Goal: Task Accomplishment & Management: Use online tool/utility

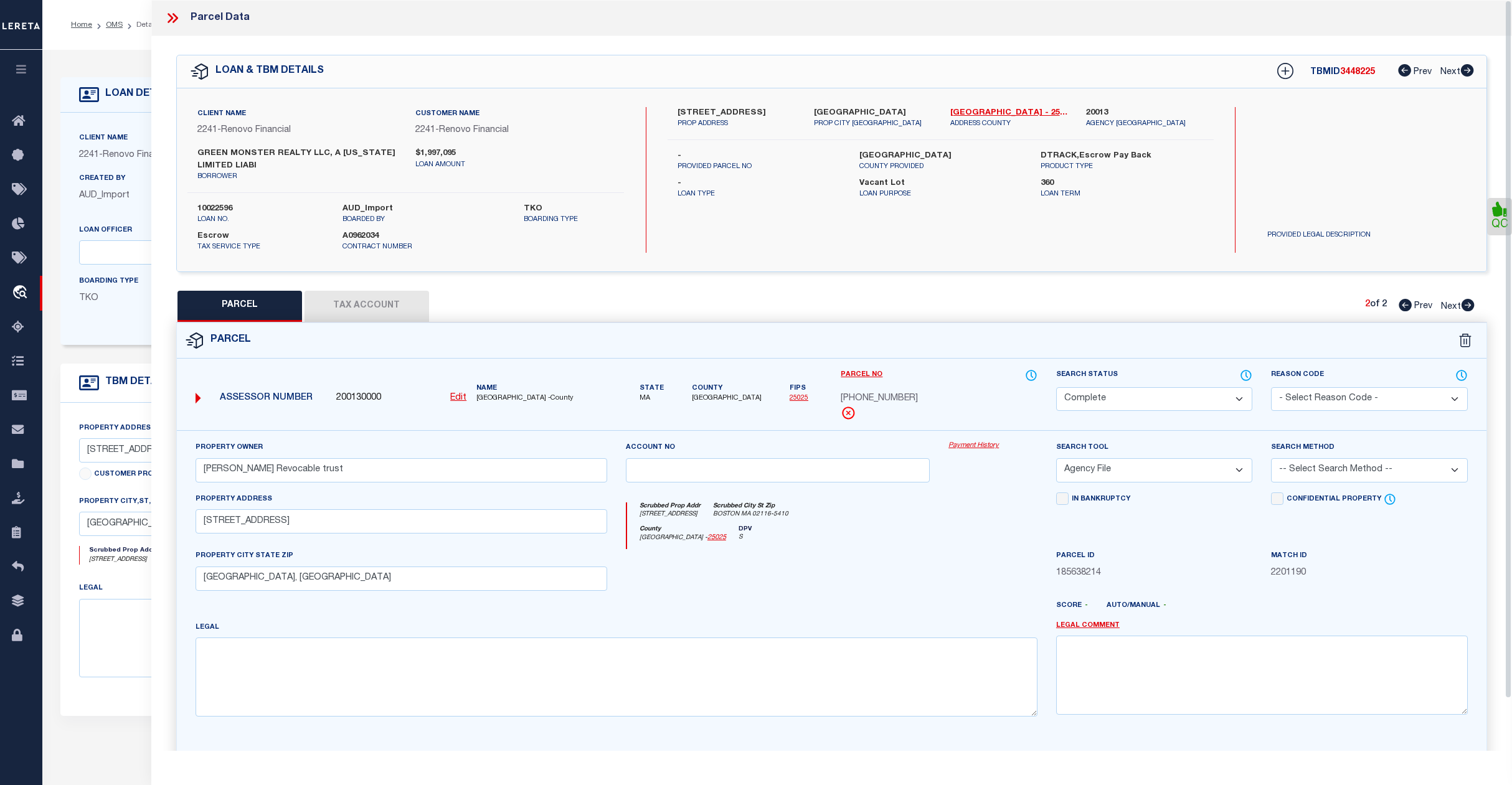
select select "200"
select select "CP"
select select "AGF"
select select "14701"
select select "25067"
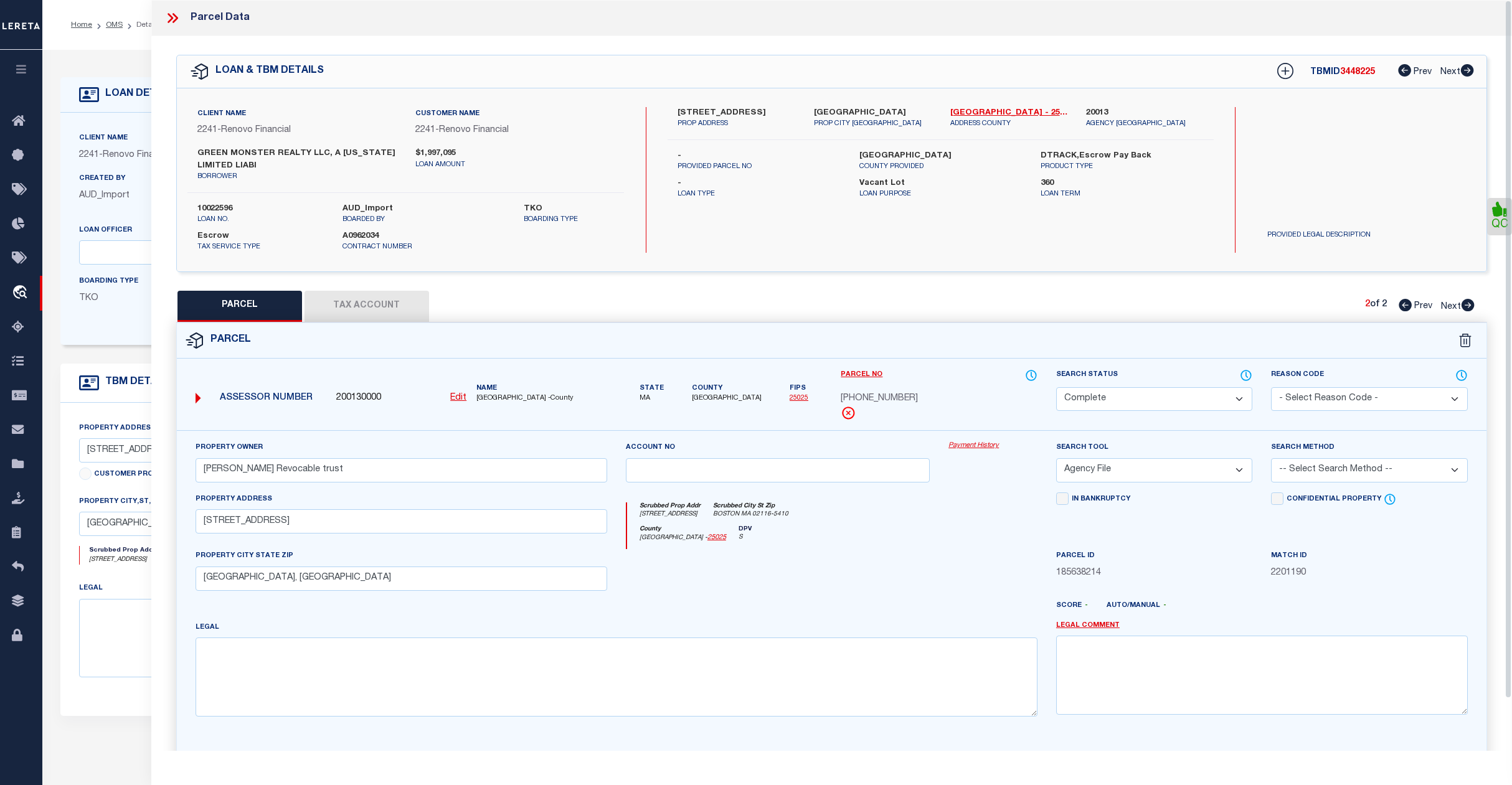
select select "400"
select select "Escrow"
click at [114, 23] on link "OMS" at bounding box center [114, 24] width 17 height 8
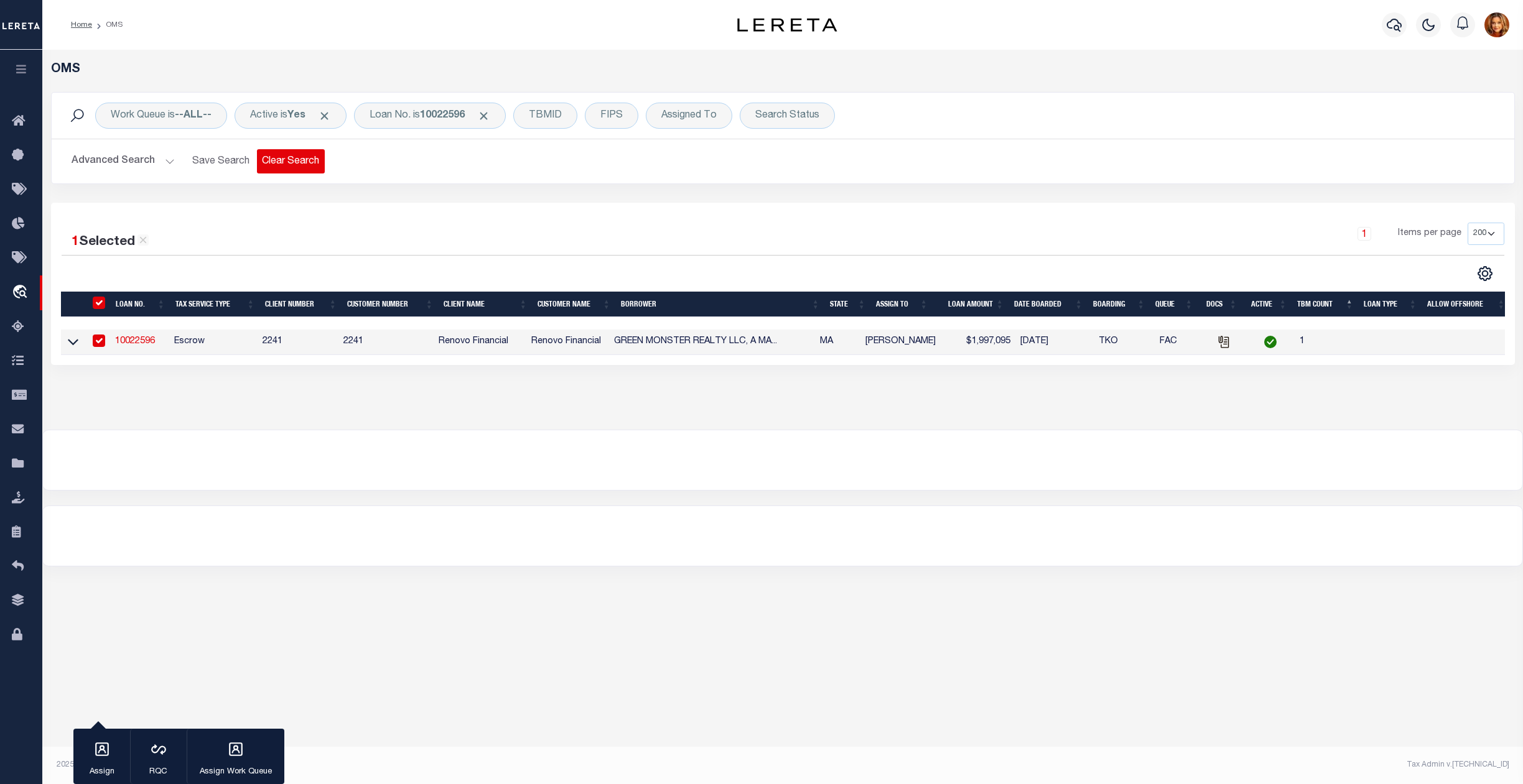
click at [302, 158] on button "Clear Search" at bounding box center [291, 162] width 68 height 24
select select
click at [115, 160] on button "Advanced Search" at bounding box center [123, 162] width 103 height 24
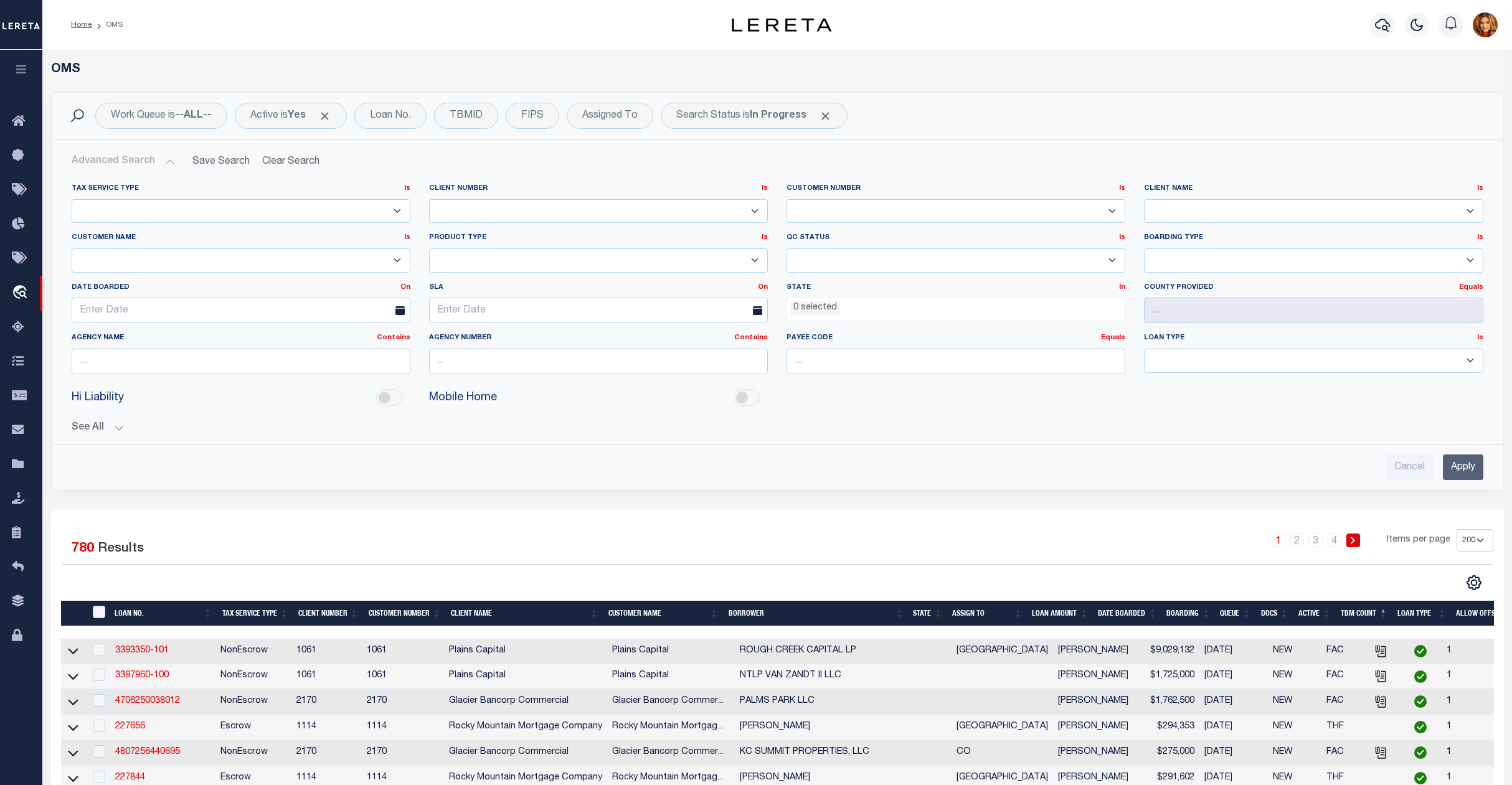
click at [118, 261] on select "Accumatch - Refunds ACM CGS IV-B-B LN LLC ACM CGS IV-B-B RE LLC ACM Florida LN …" at bounding box center [241, 261] width 339 height 24
select select "Renasant Bank"
click at [72, 249] on select "Accumatch - Refunds ACM CGS IV-B-B LN LLC ACM CGS IV-B-B RE LLC ACM Florida LN …" at bounding box center [241, 261] width 339 height 24
click at [787, 120] on b "In Progress" at bounding box center [778, 115] width 57 height 10
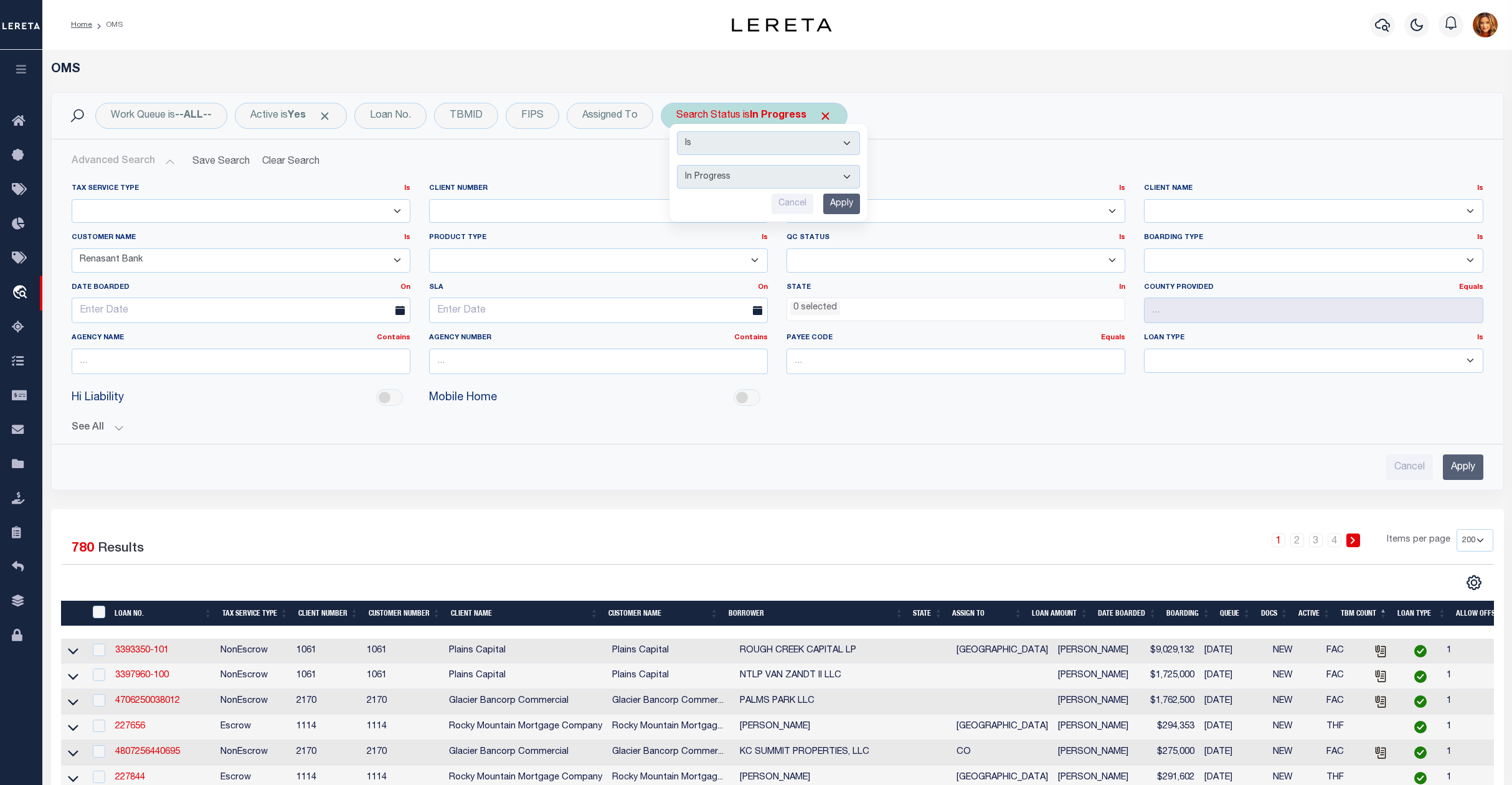
click at [707, 183] on select "Automated Search Bad Parcel Complete Duplicate Parcel High Dollar Reporting In …" at bounding box center [767, 177] width 183 height 24
select select "ND"
click at [681, 166] on select "Automated Search Bad Parcel Complete Duplicate Parcel High Dollar Reporting In …" at bounding box center [767, 177] width 183 height 24
click at [853, 205] on input "Apply" at bounding box center [842, 205] width 37 height 21
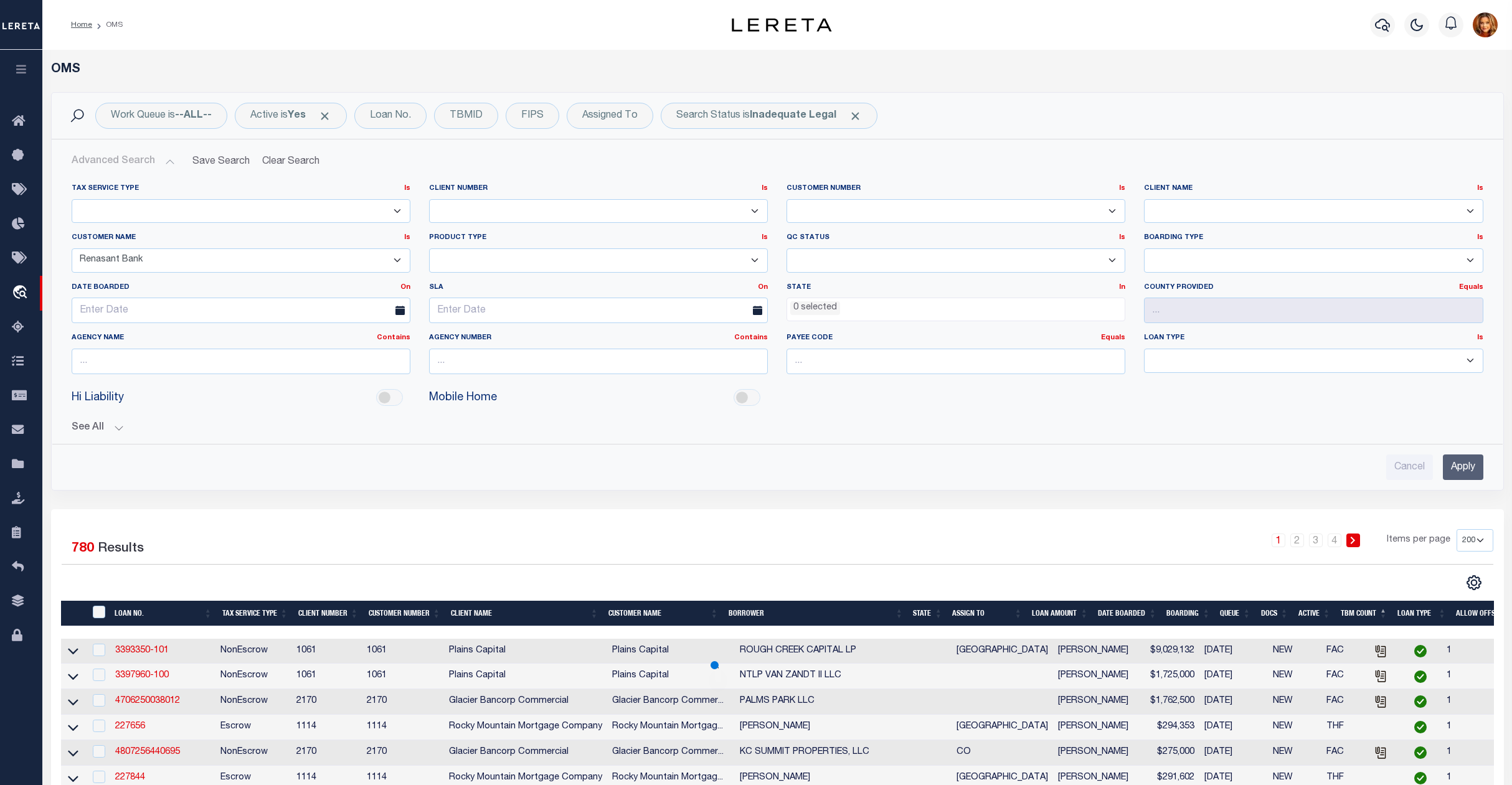
click at [1455, 464] on input "Apply" at bounding box center [1463, 467] width 40 height 25
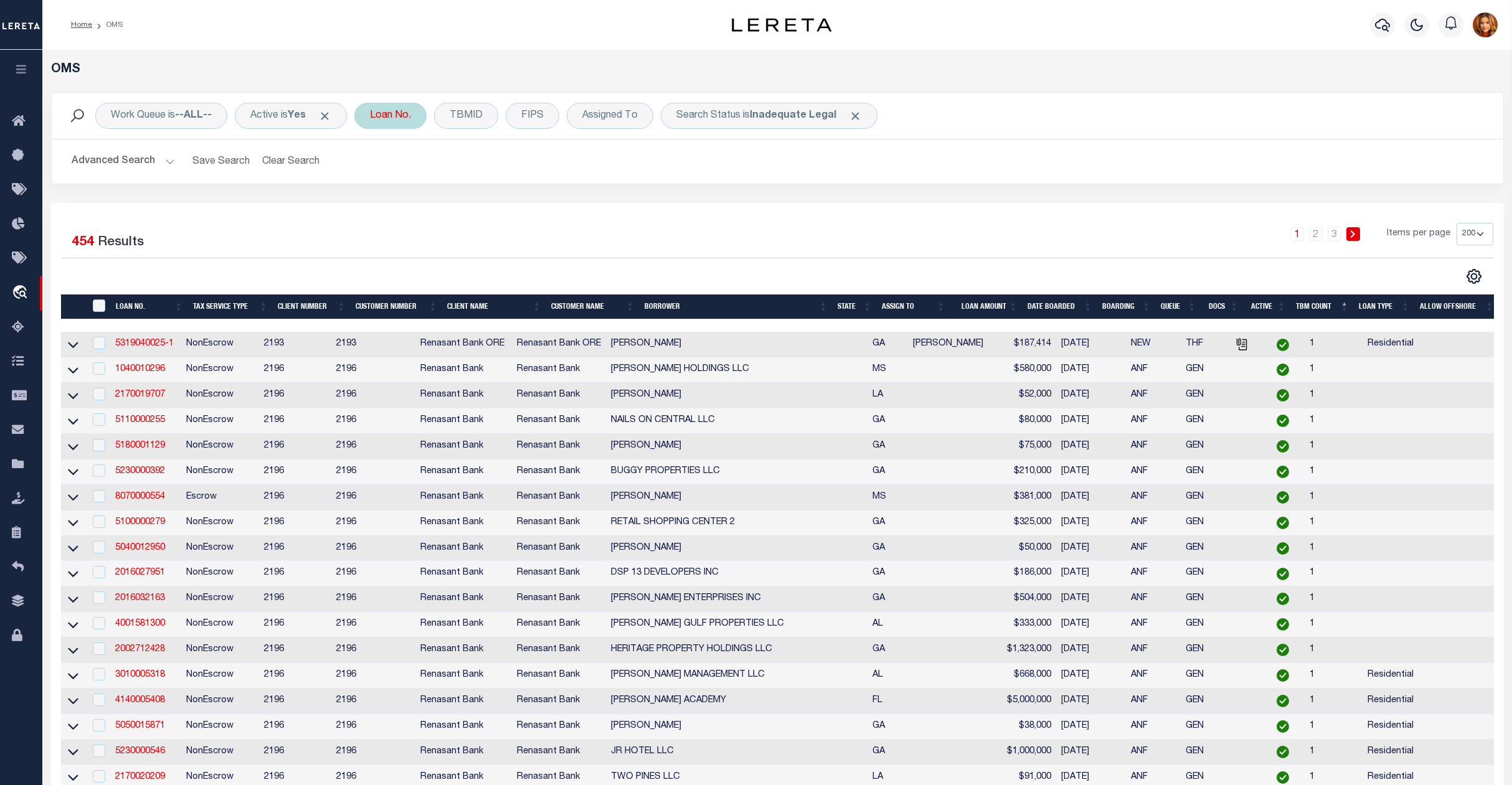
click at [389, 120] on div "Loan No." at bounding box center [390, 116] width 73 height 26
type input "6"
click at [406, 176] on input "6" at bounding box center [461, 177] width 183 height 24
click at [414, 172] on input "text" at bounding box center [461, 177] width 183 height 24
type input "6592565925"
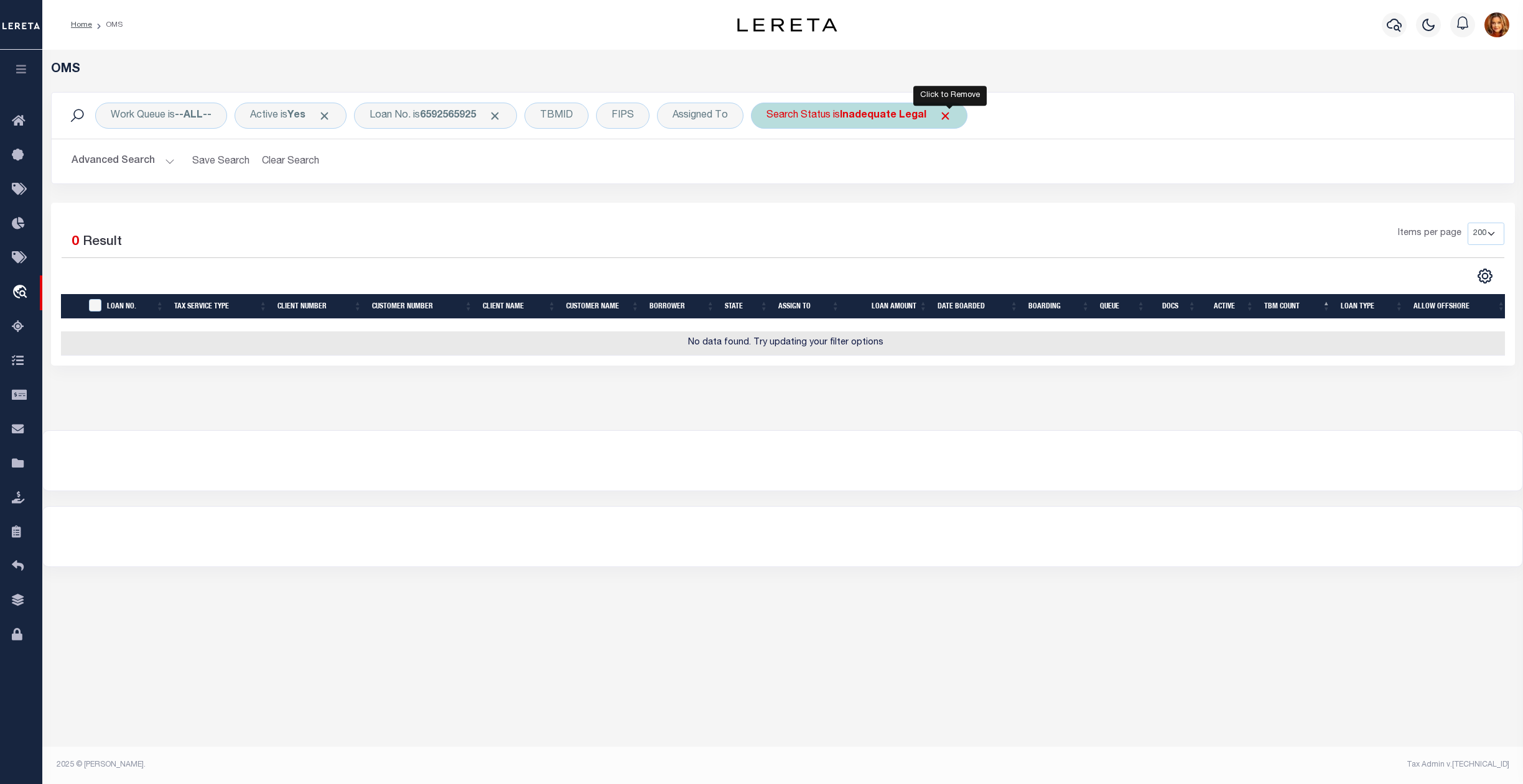
click at [952, 113] on span "Click to Remove" at bounding box center [945, 115] width 13 height 13
click at [107, 155] on button "Advanced Search" at bounding box center [123, 162] width 103 height 24
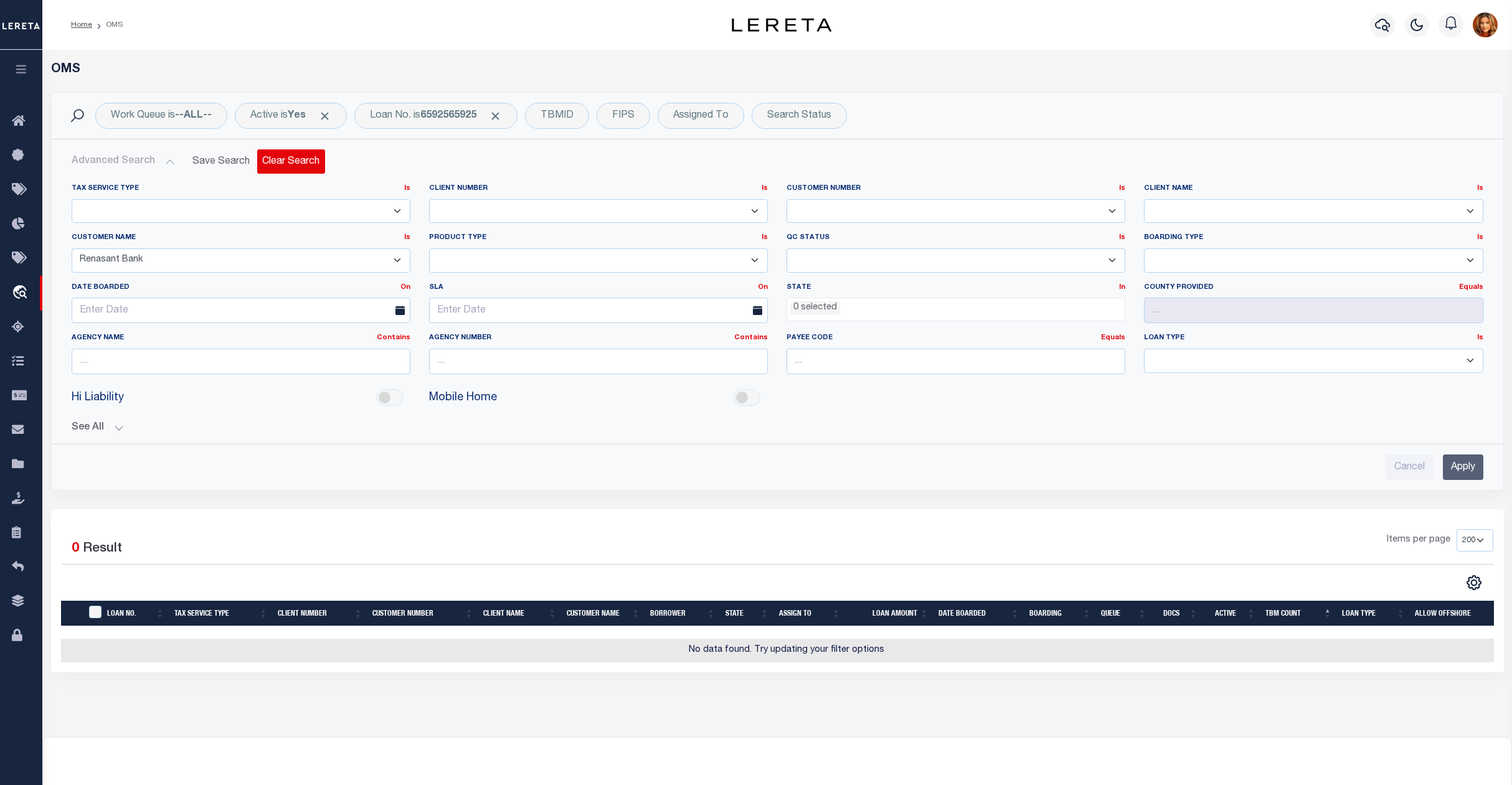
click at [297, 162] on button "Clear Search" at bounding box center [291, 162] width 68 height 24
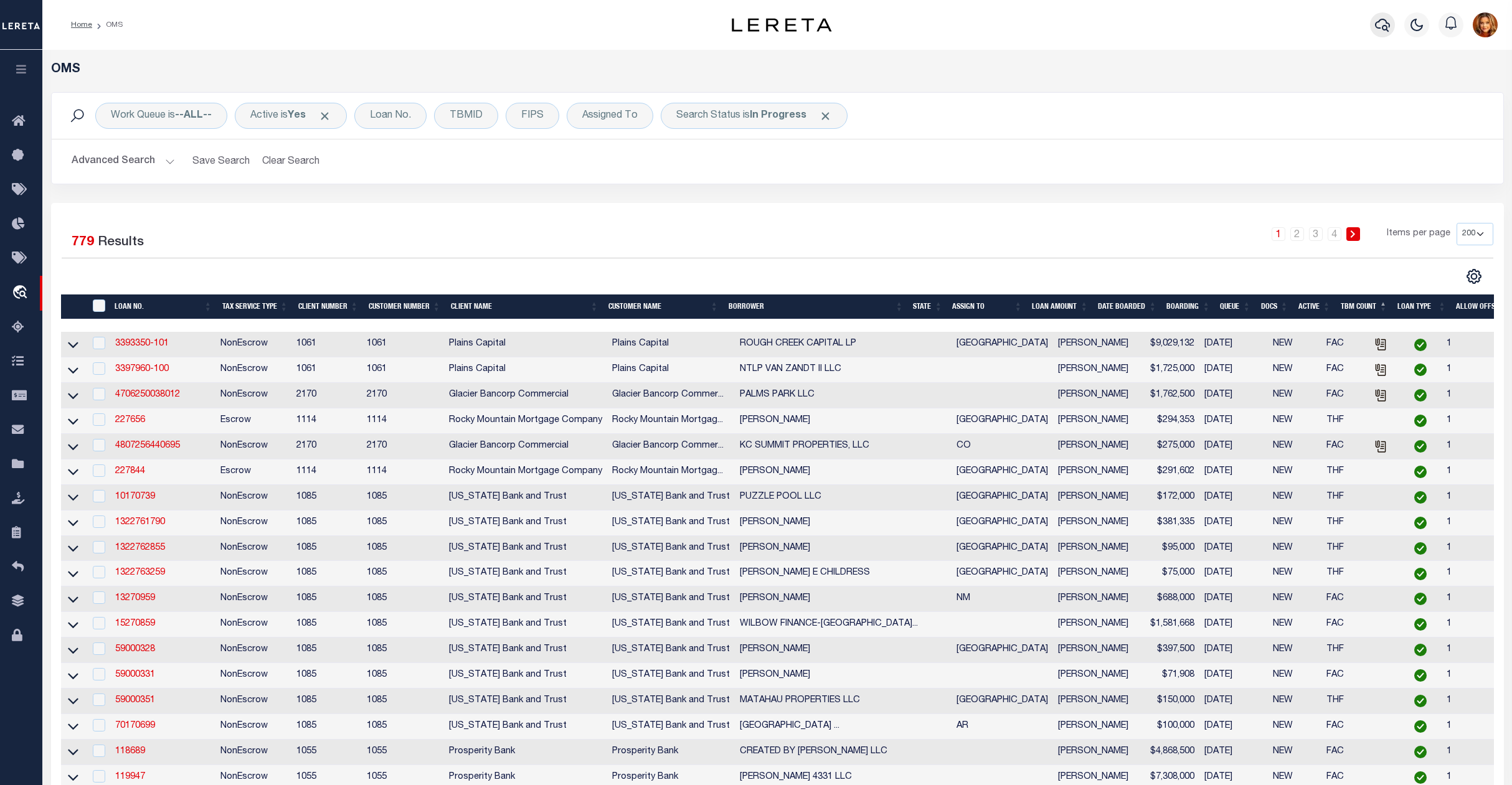
click at [1390, 21] on icon "button" at bounding box center [1382, 24] width 15 height 15
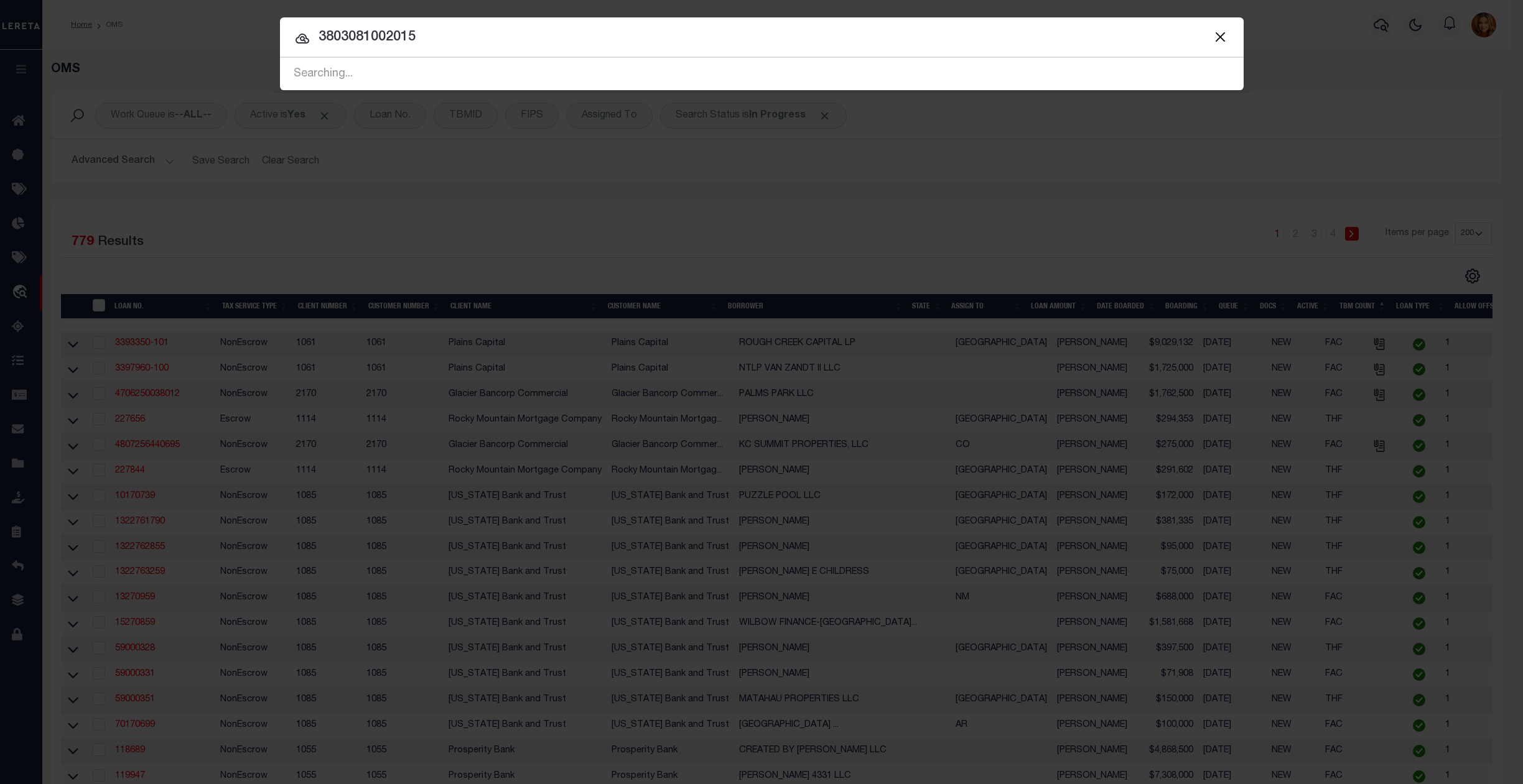
type input "3803081002015"
click at [1219, 29] on button "Close" at bounding box center [1220, 37] width 17 height 17
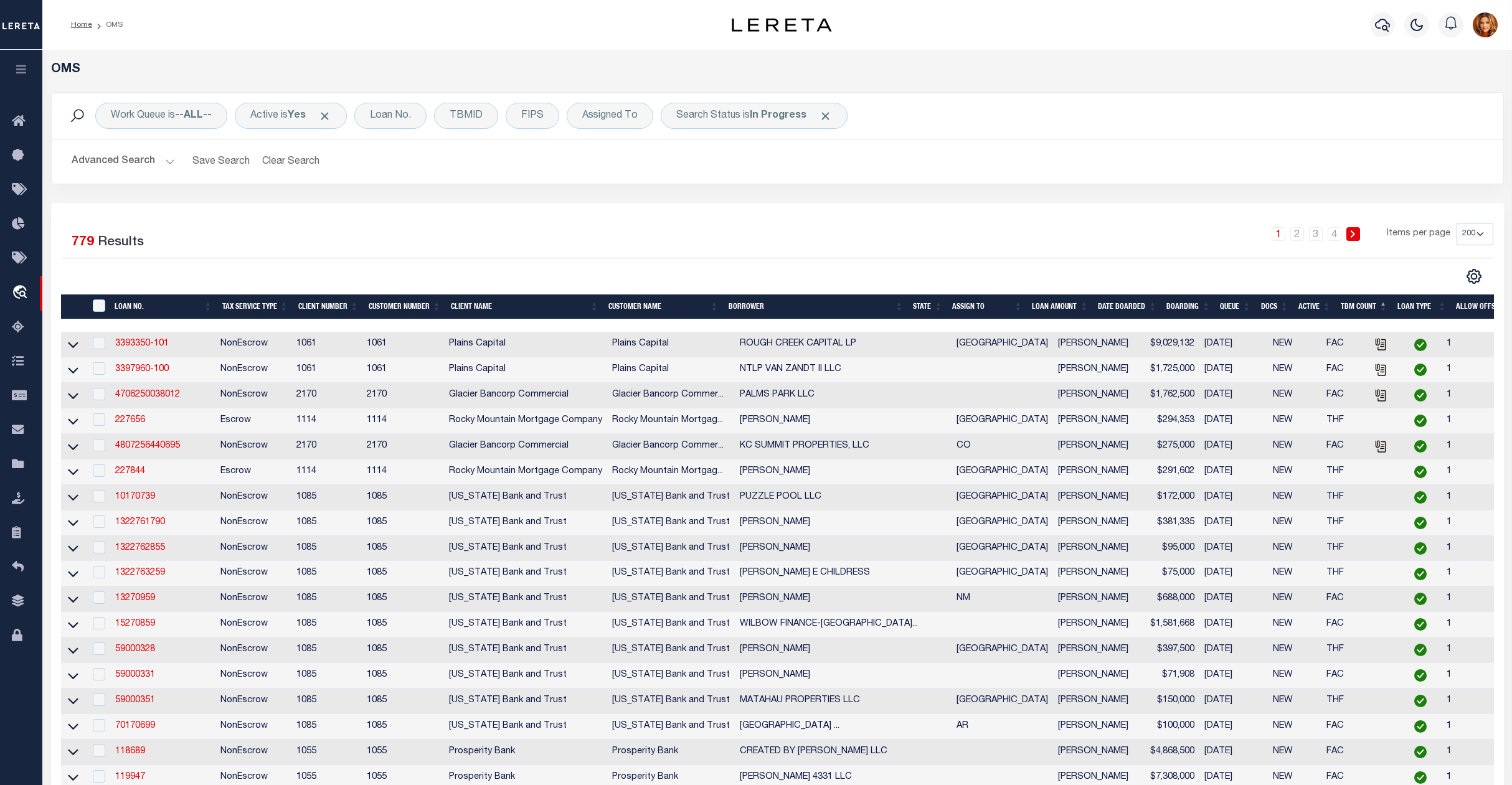
click at [1117, 309] on th "DATE BOARDED" at bounding box center [1127, 307] width 68 height 25
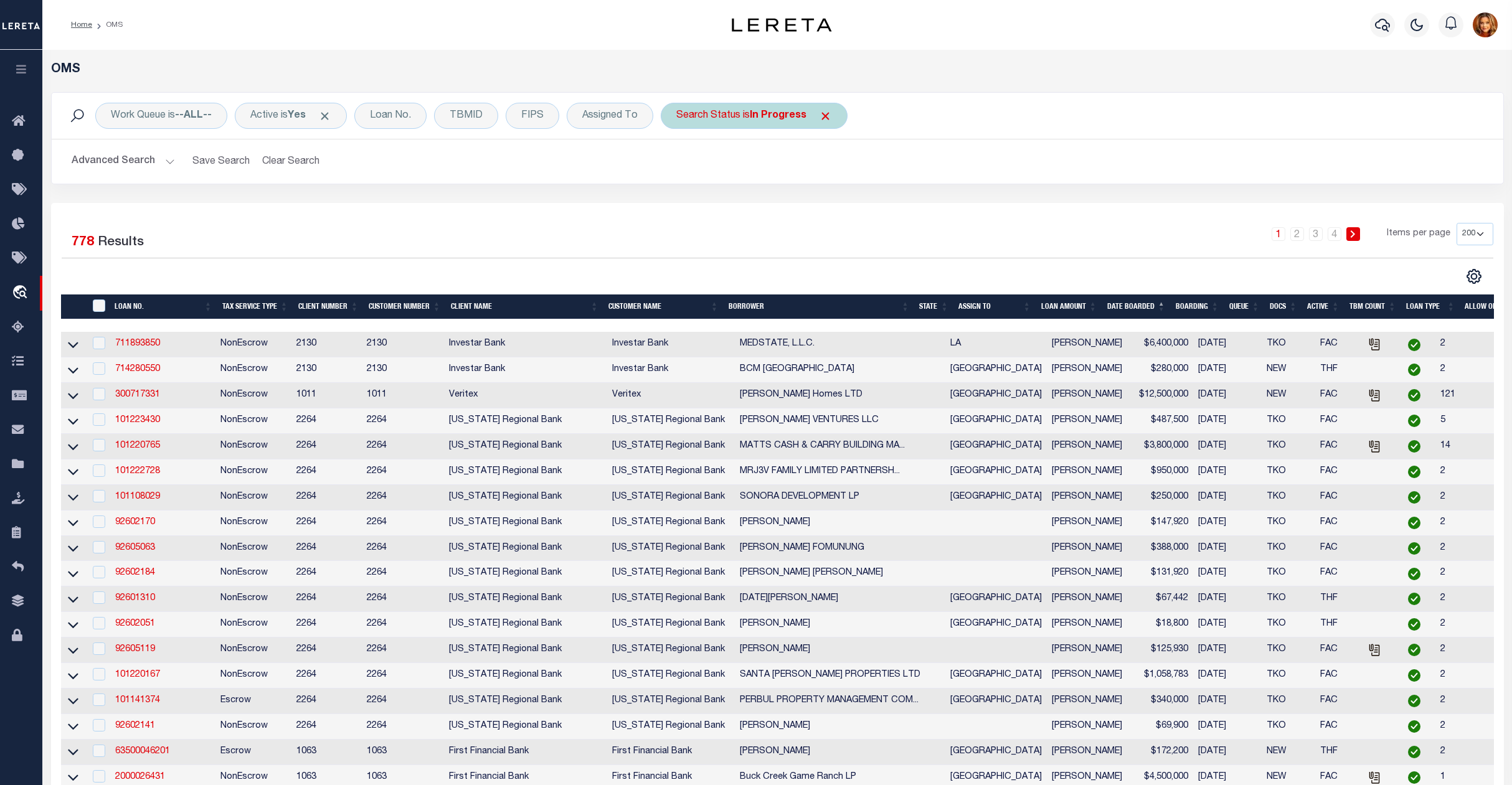
click at [782, 114] on b "In Progress" at bounding box center [778, 115] width 57 height 10
click at [725, 176] on select "Automated Search Bad Parcel Complete Duplicate Parcel High Dollar Reporting In …" at bounding box center [767, 177] width 183 height 24
select select "ND"
click at [681, 166] on select "Automated Search Bad Parcel Complete Duplicate Parcel High Dollar Reporting In …" at bounding box center [767, 177] width 183 height 24
click at [842, 191] on div "Is Contains Automated Search Bad Parcel Complete Duplicate Parcel High Dollar R…" at bounding box center [768, 173] width 198 height 98
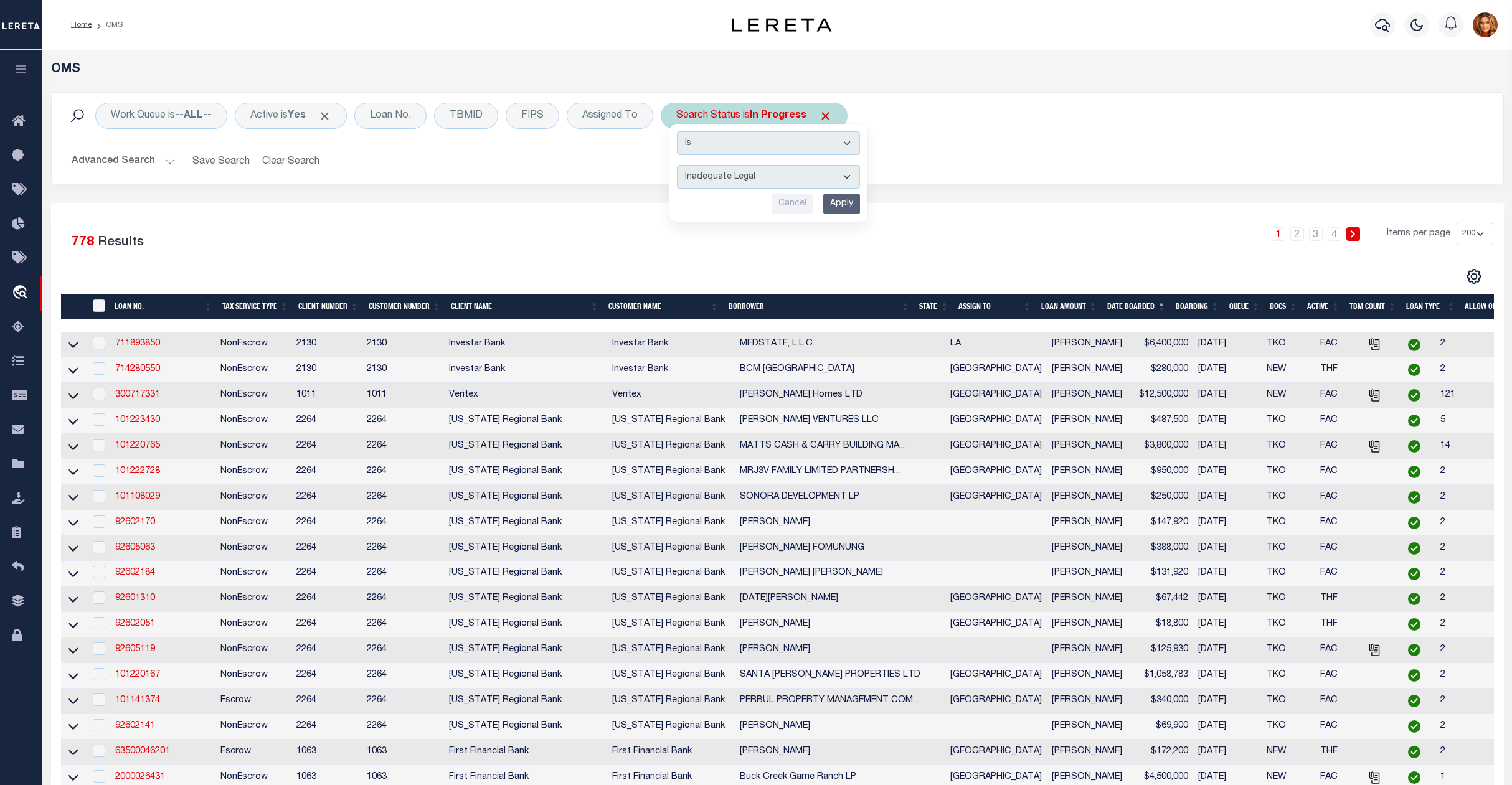
click at [845, 203] on input "Apply" at bounding box center [842, 205] width 37 height 21
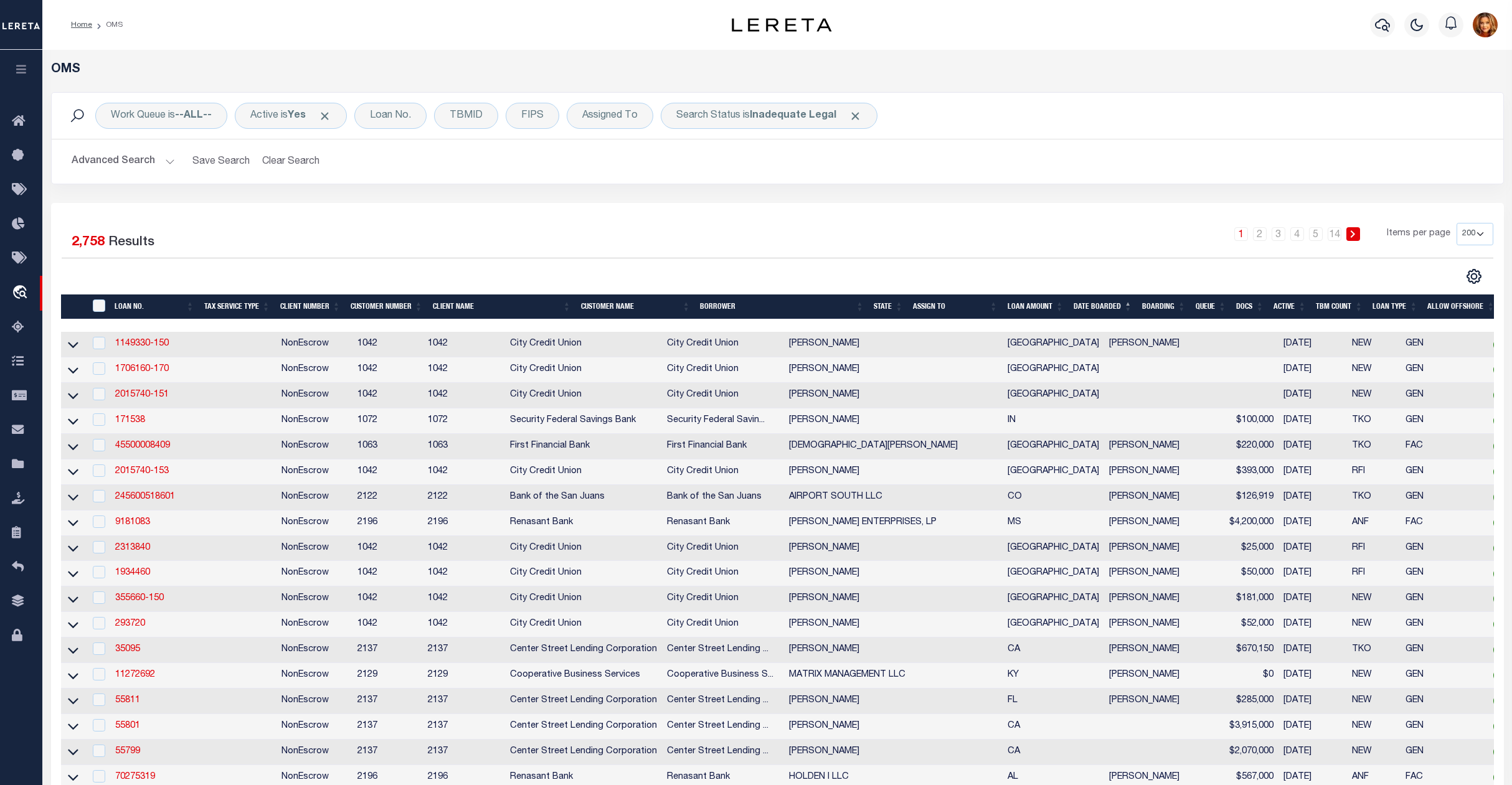
click at [103, 162] on button "Advanced Search" at bounding box center [123, 162] width 103 height 24
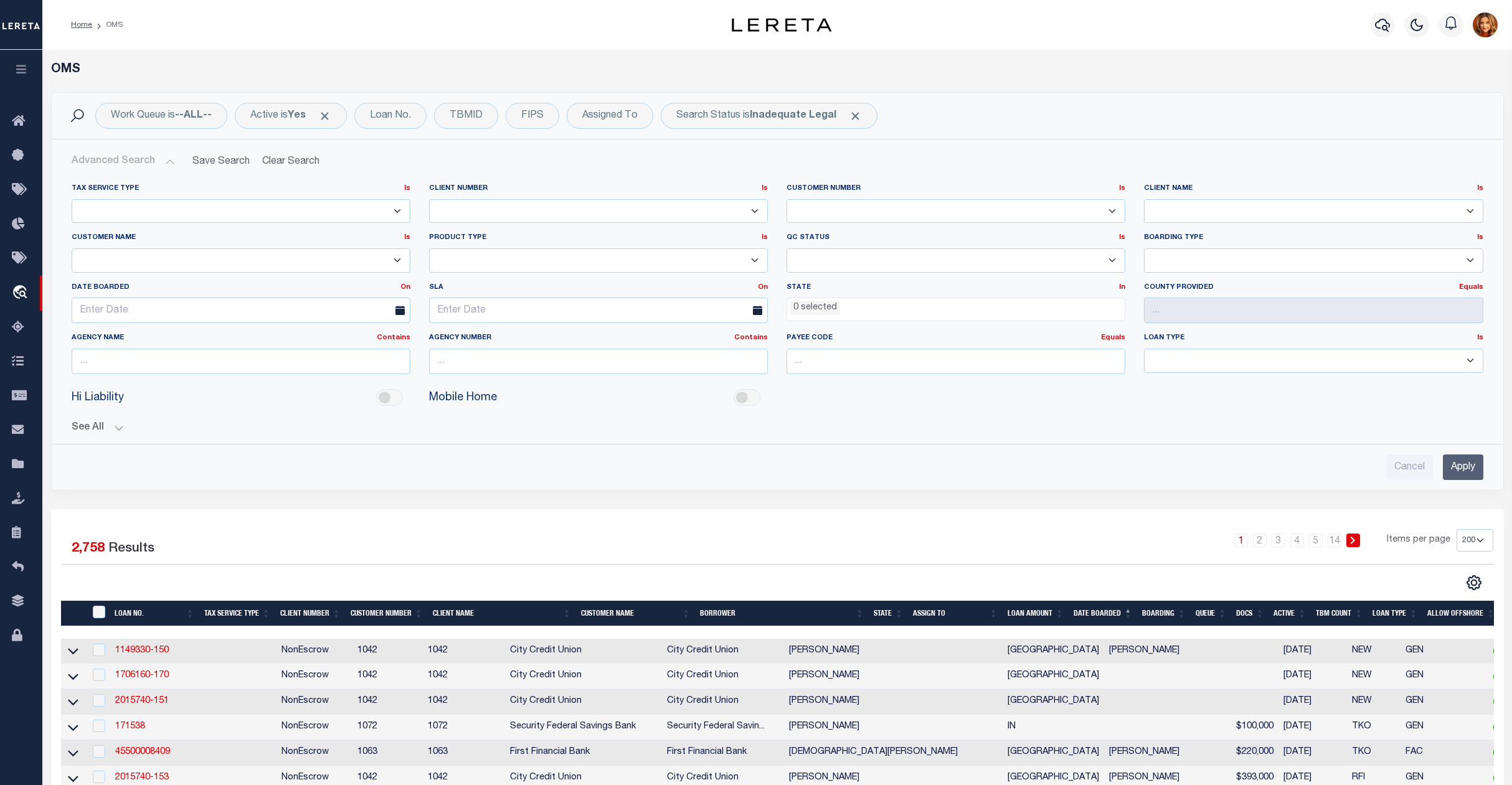
click at [86, 259] on select "Accumatch - Refunds ACM CGS IV-B-B LN LLC ACM CGS IV-B-B RE LLC ACM Florida LN …" at bounding box center [241, 261] width 339 height 24
select select "Renasant Bank"
click at [72, 249] on select "Accumatch - Refunds ACM CGS IV-B-B LN LLC ACM CGS IV-B-B RE LLC ACM Florida LN …" at bounding box center [241, 261] width 339 height 24
click at [1469, 471] on input "Apply" at bounding box center [1463, 467] width 40 height 25
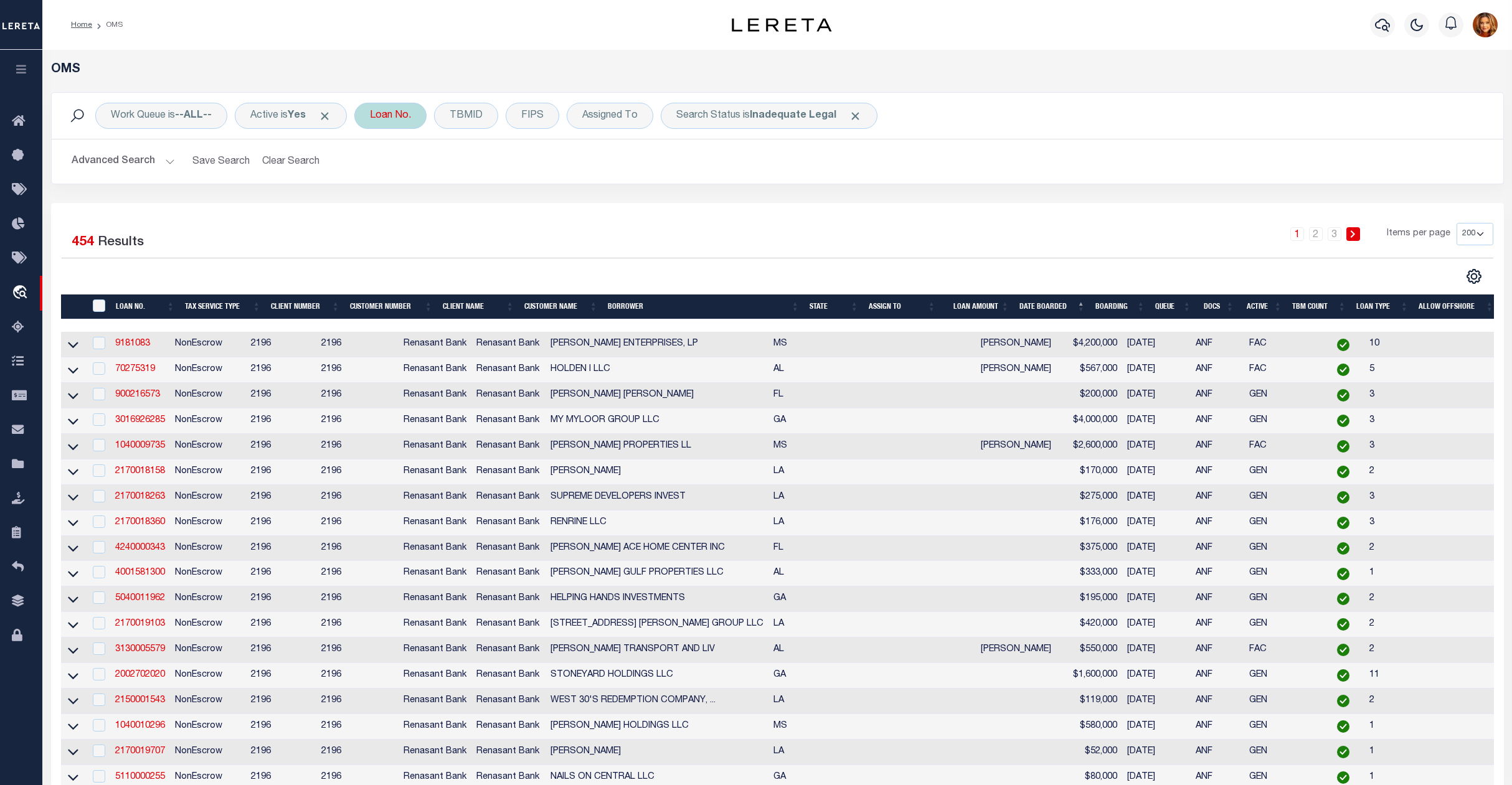
click at [399, 115] on div "Loan No." at bounding box center [390, 116] width 73 height 26
type input "01830680"
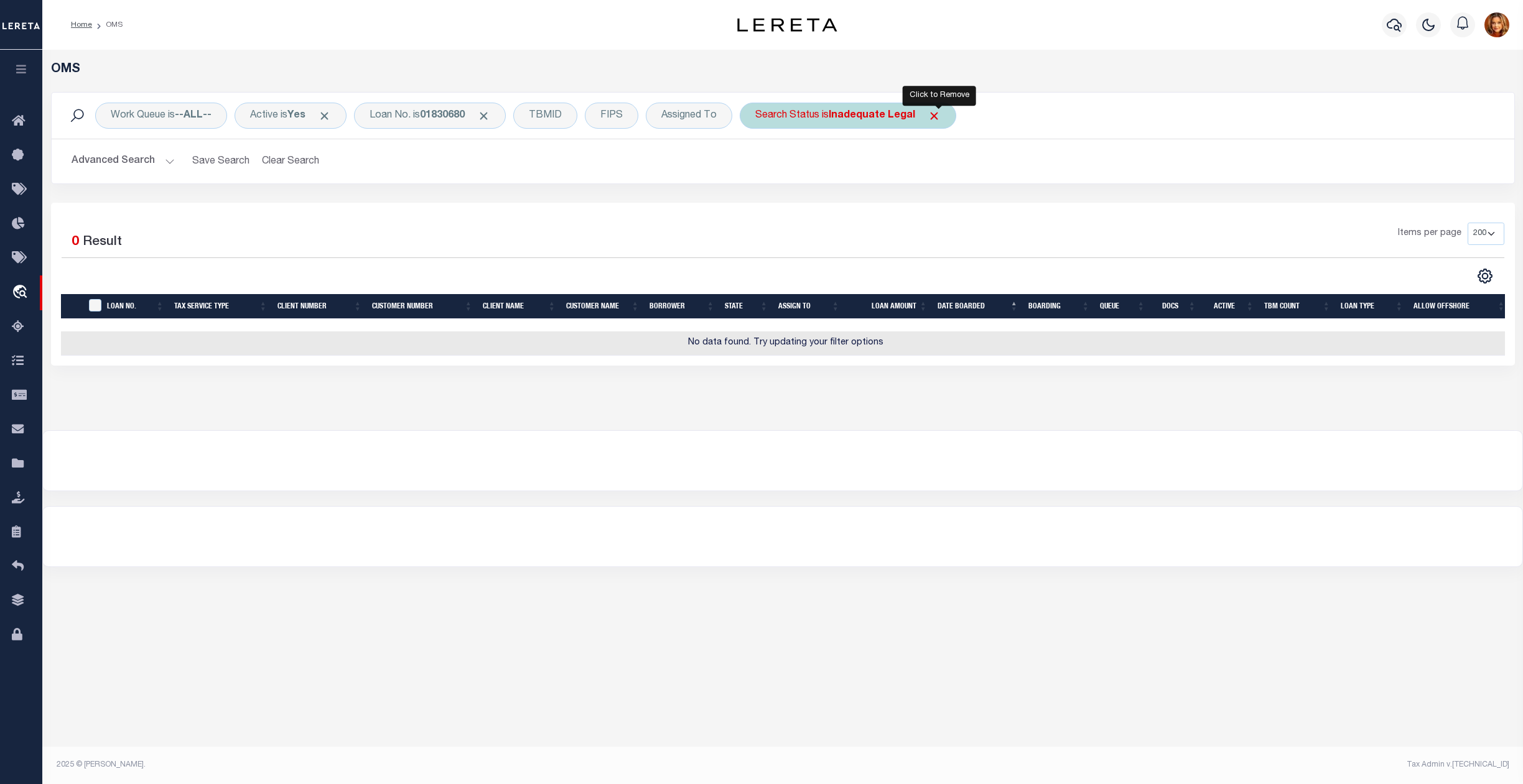
click at [936, 112] on span "Click to Remove" at bounding box center [934, 115] width 13 height 13
click at [117, 155] on button "Advanced Search" at bounding box center [123, 162] width 103 height 24
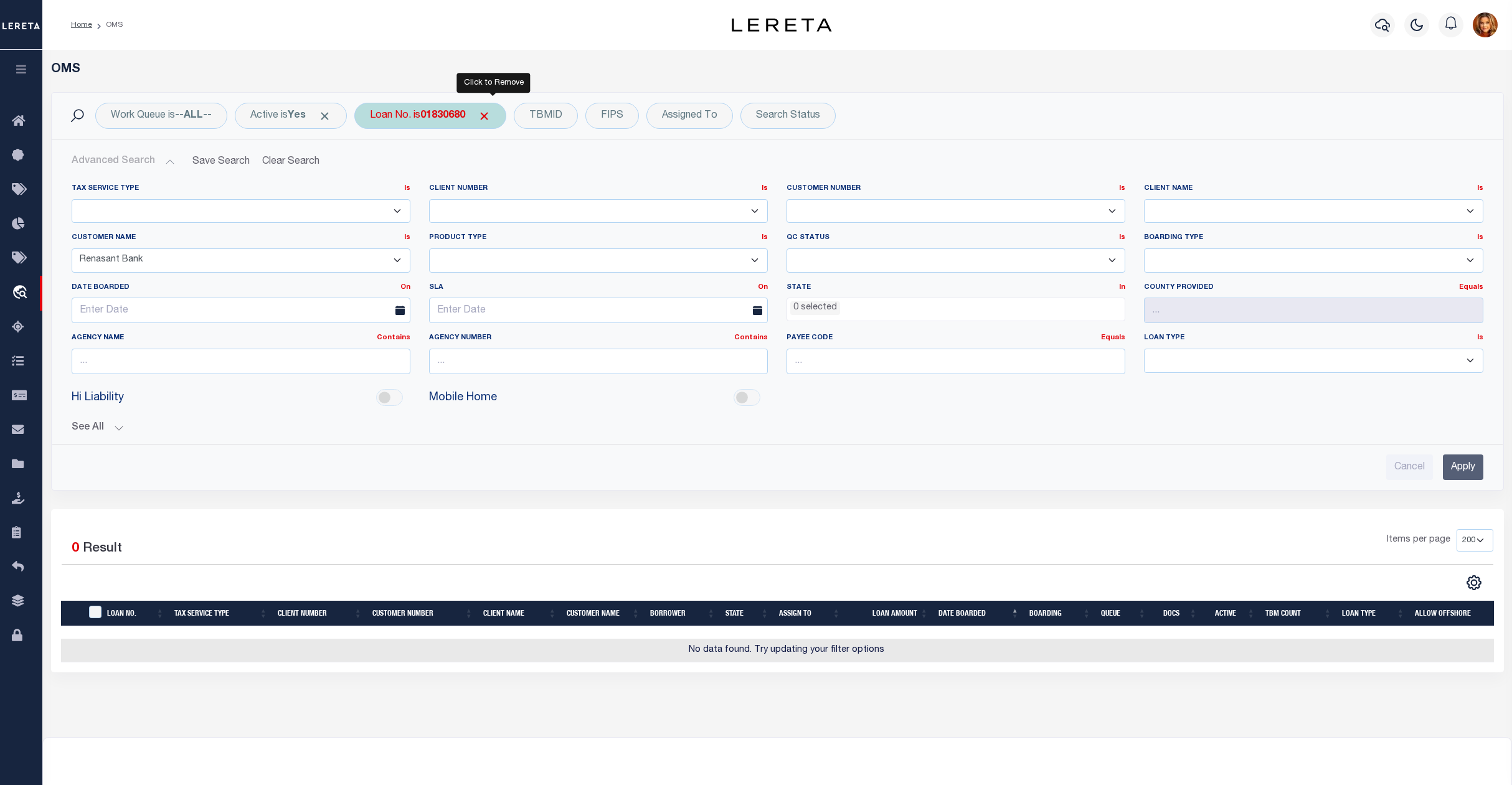
click at [490, 118] on span "Click to Remove" at bounding box center [483, 115] width 13 height 13
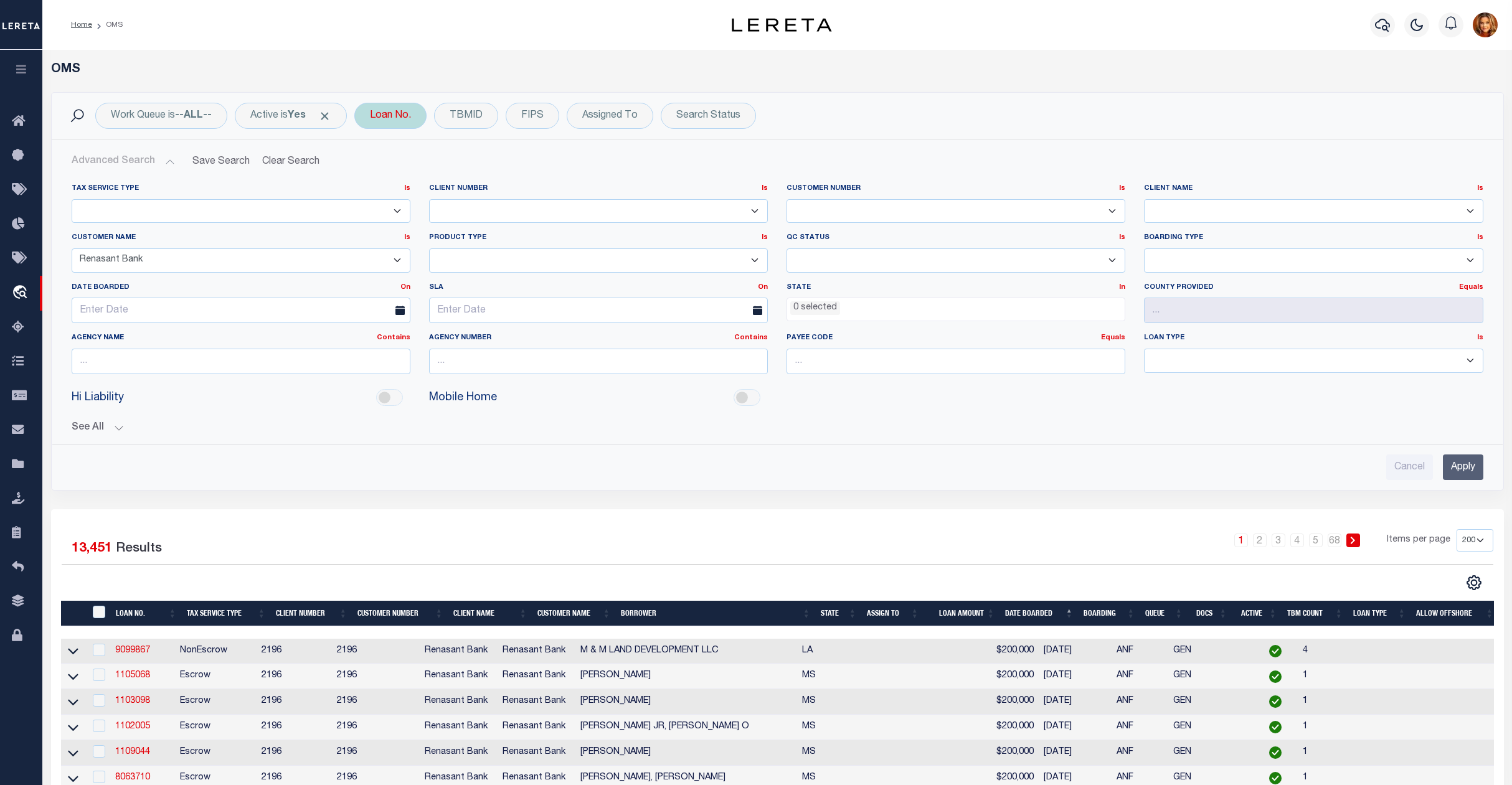
click at [391, 116] on div "Loan No." at bounding box center [390, 116] width 73 height 26
type input "0050042456-02"
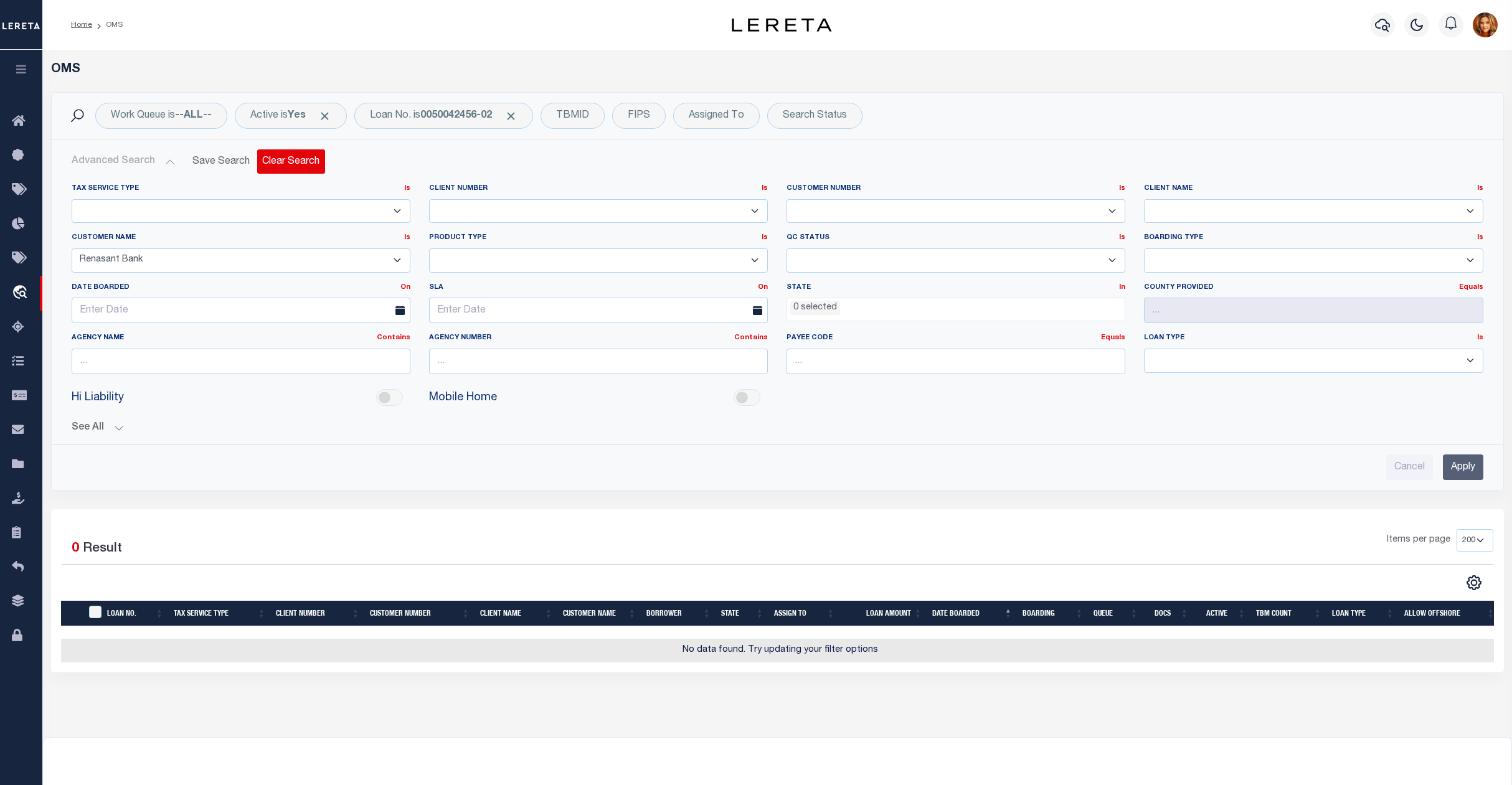
click at [281, 163] on button "Clear Search" at bounding box center [291, 162] width 68 height 24
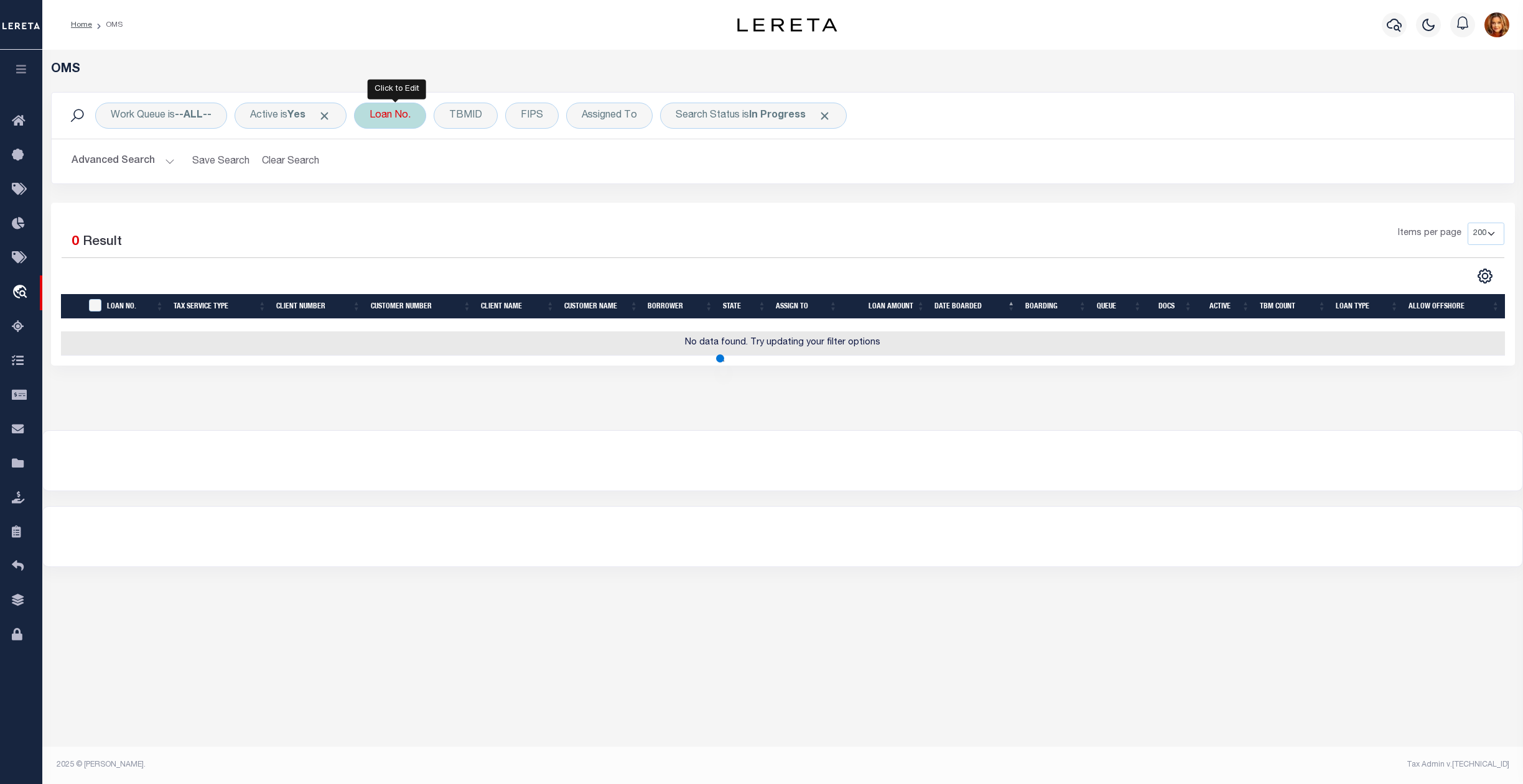
click at [390, 116] on div "Loan No." at bounding box center [389, 116] width 72 height 26
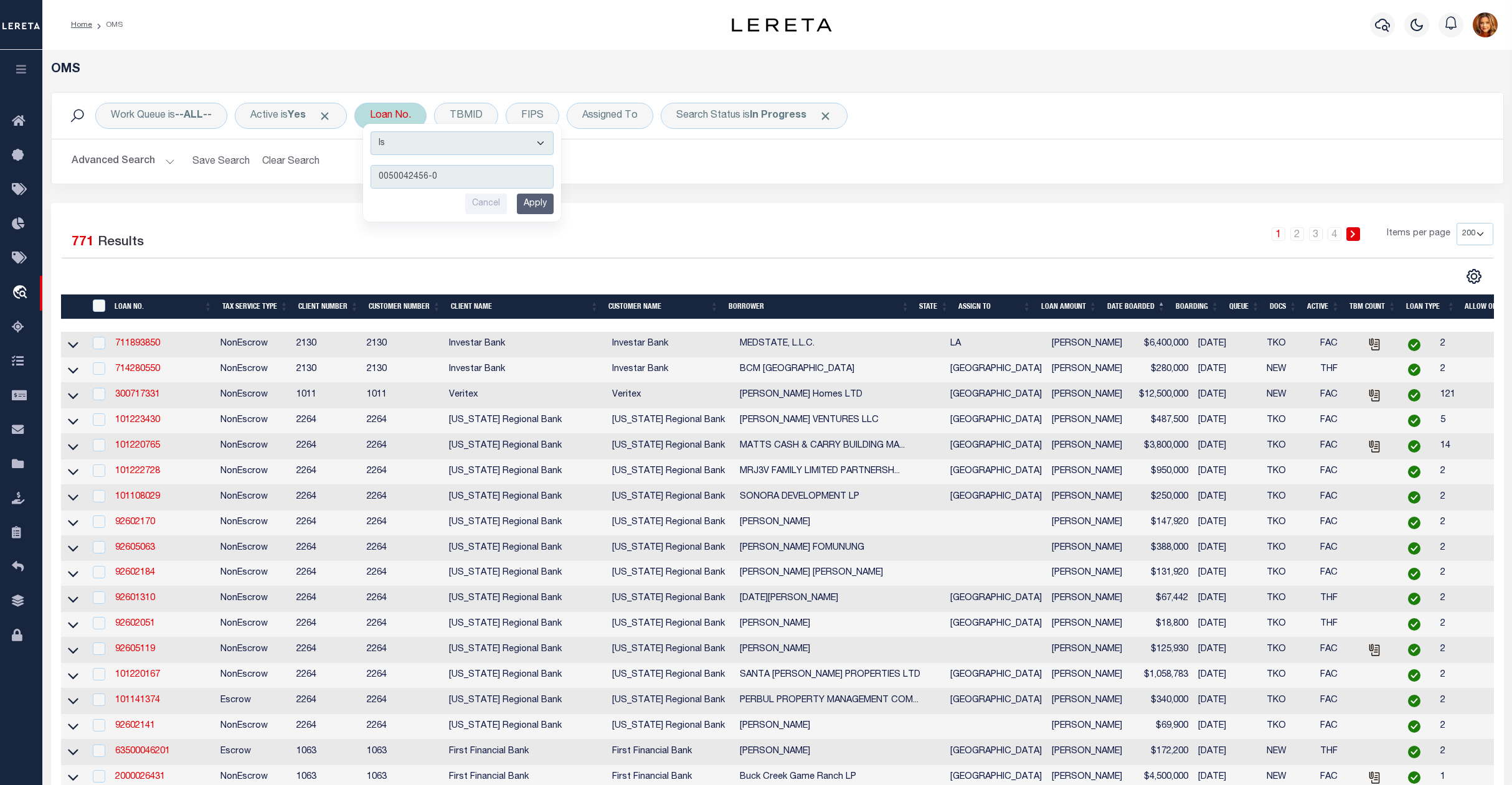
type input "0050042456-02"
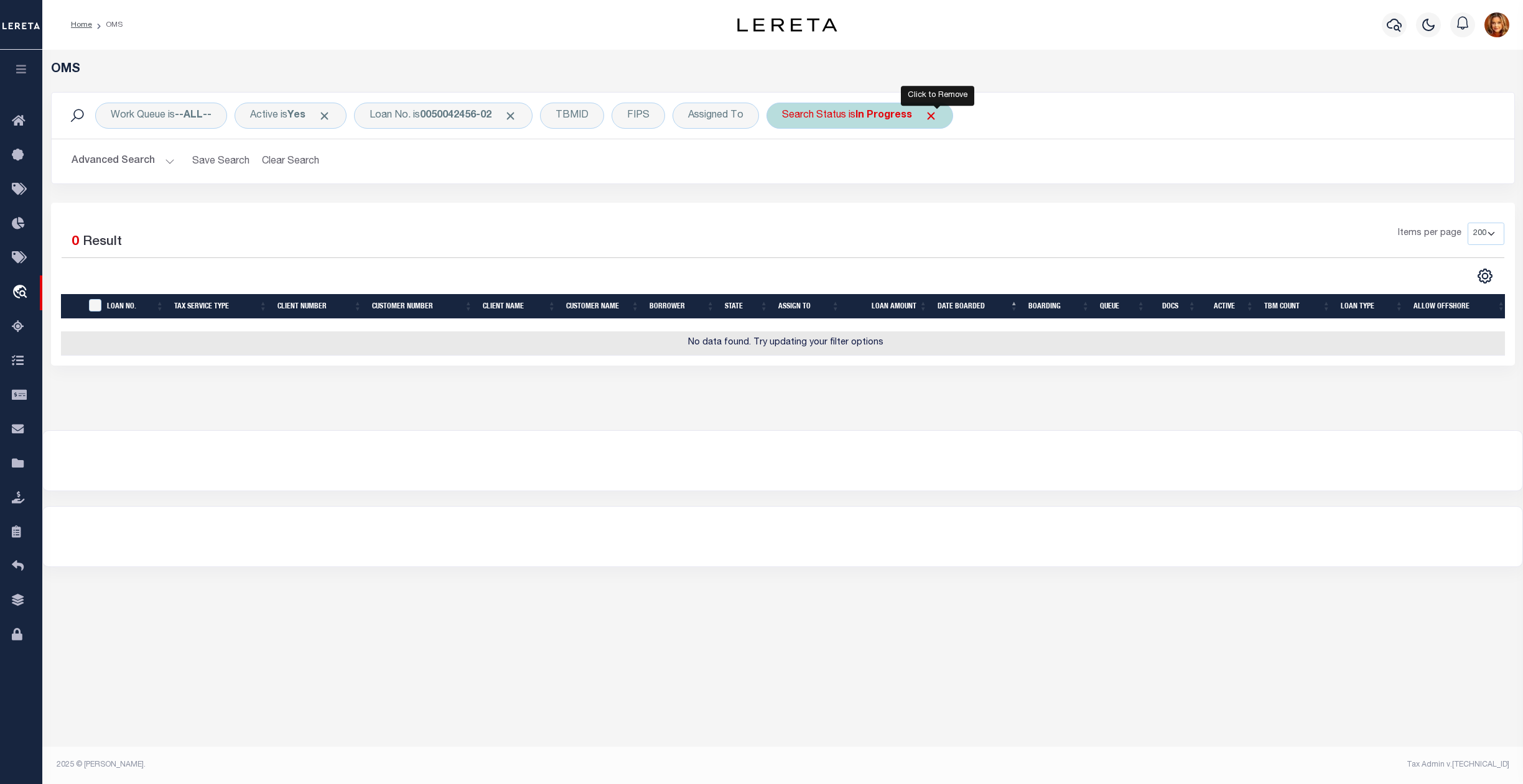
drag, startPoint x: 935, startPoint y: 120, endPoint x: 925, endPoint y: 122, distance: 10.2
click at [934, 120] on span "Click to Remove" at bounding box center [931, 115] width 13 height 13
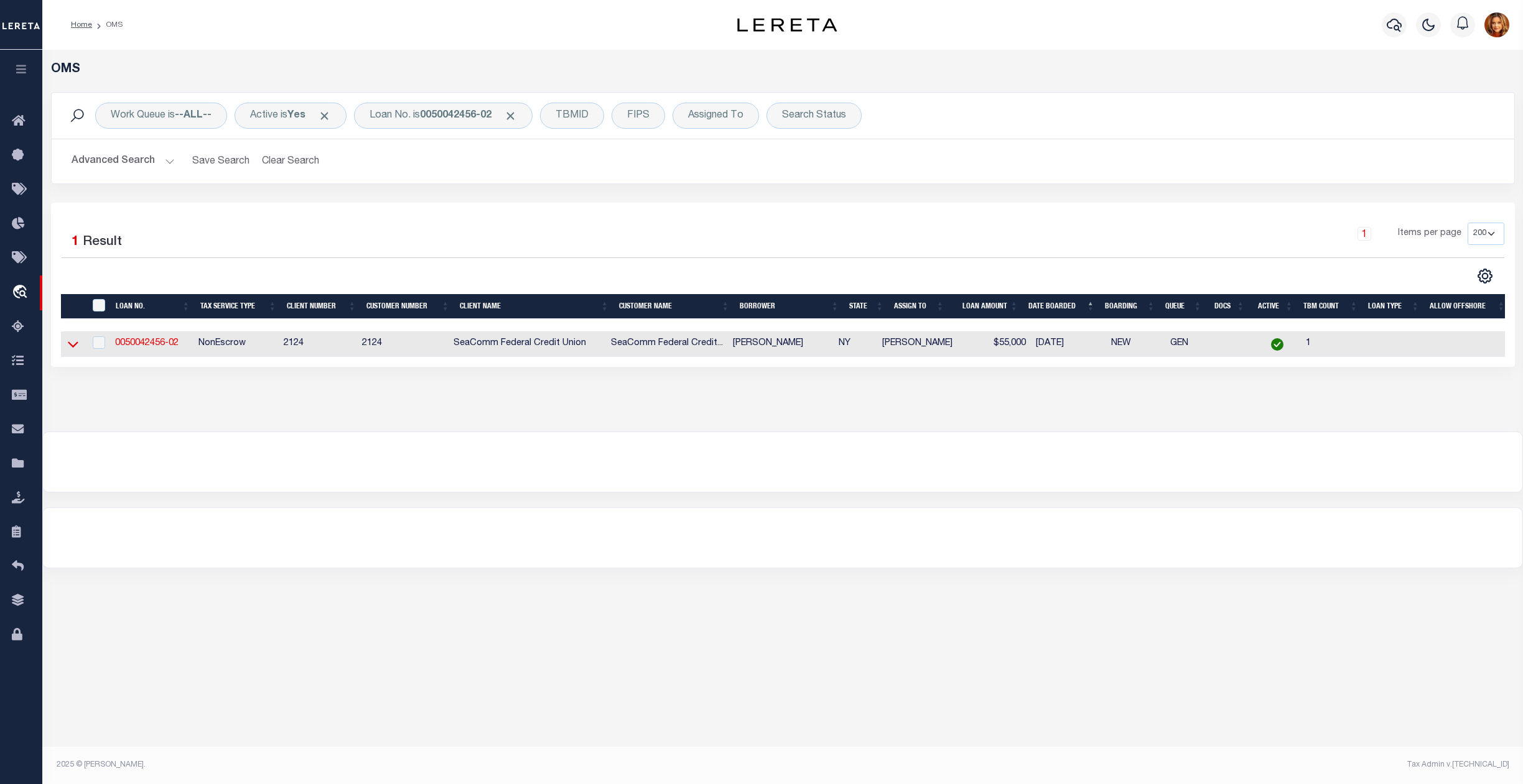
click at [71, 345] on icon at bounding box center [73, 344] width 10 height 13
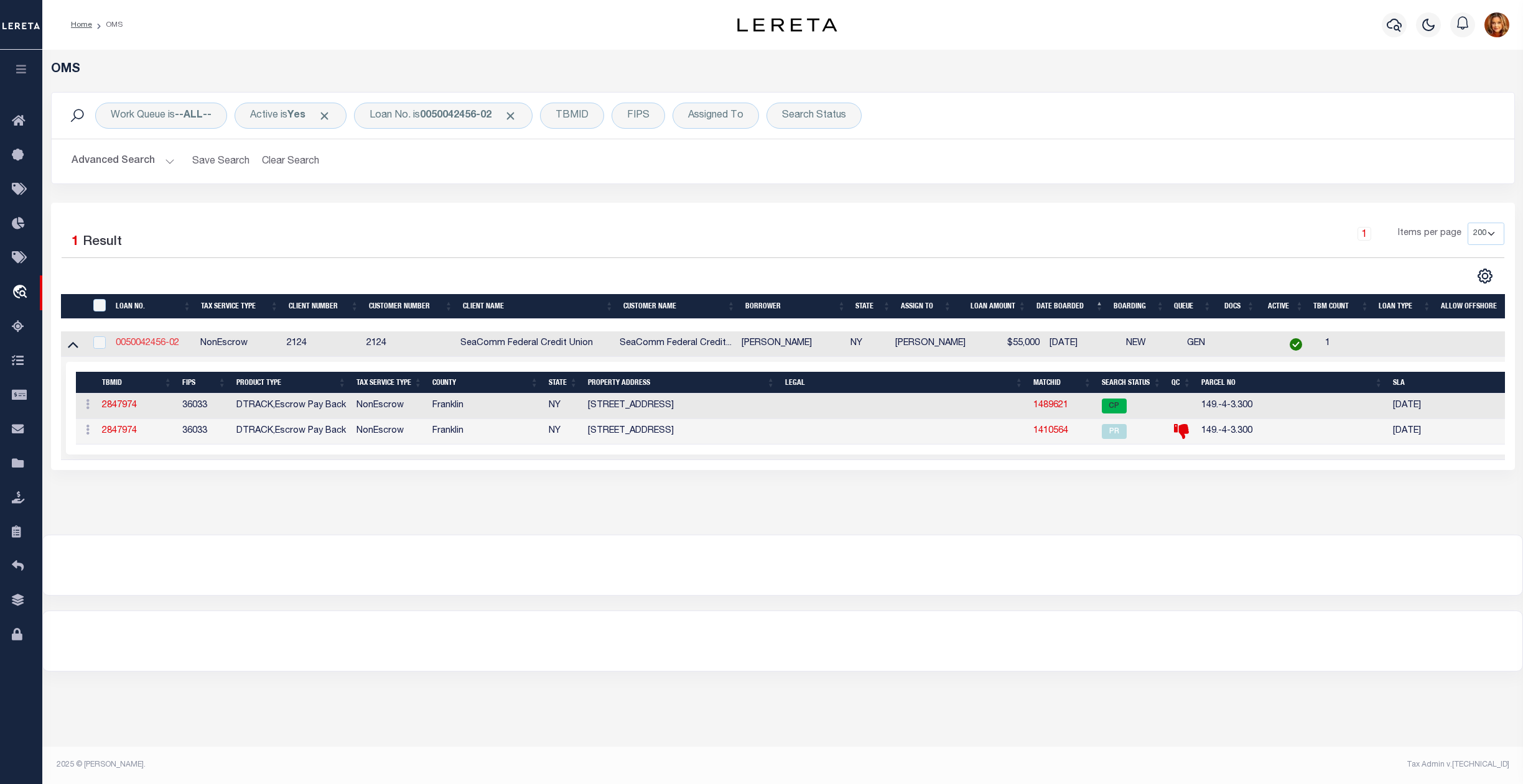
click at [174, 344] on link "0050042456-02" at bounding box center [148, 343] width 64 height 9
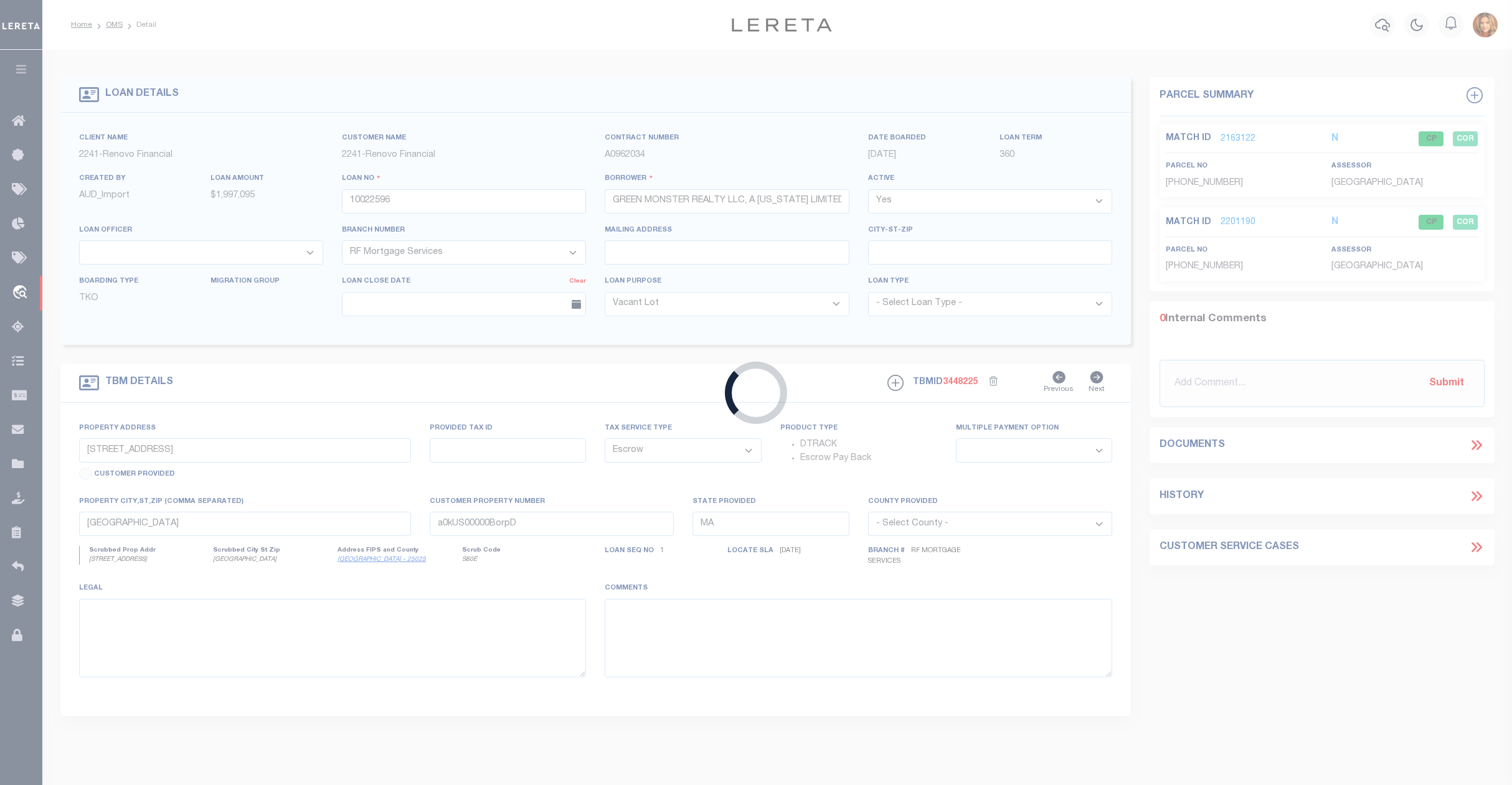
type input "0050042456-02"
type input "ELIZABETH J WHITE"
select select
type input "1120 STATE ROUTE 11B"
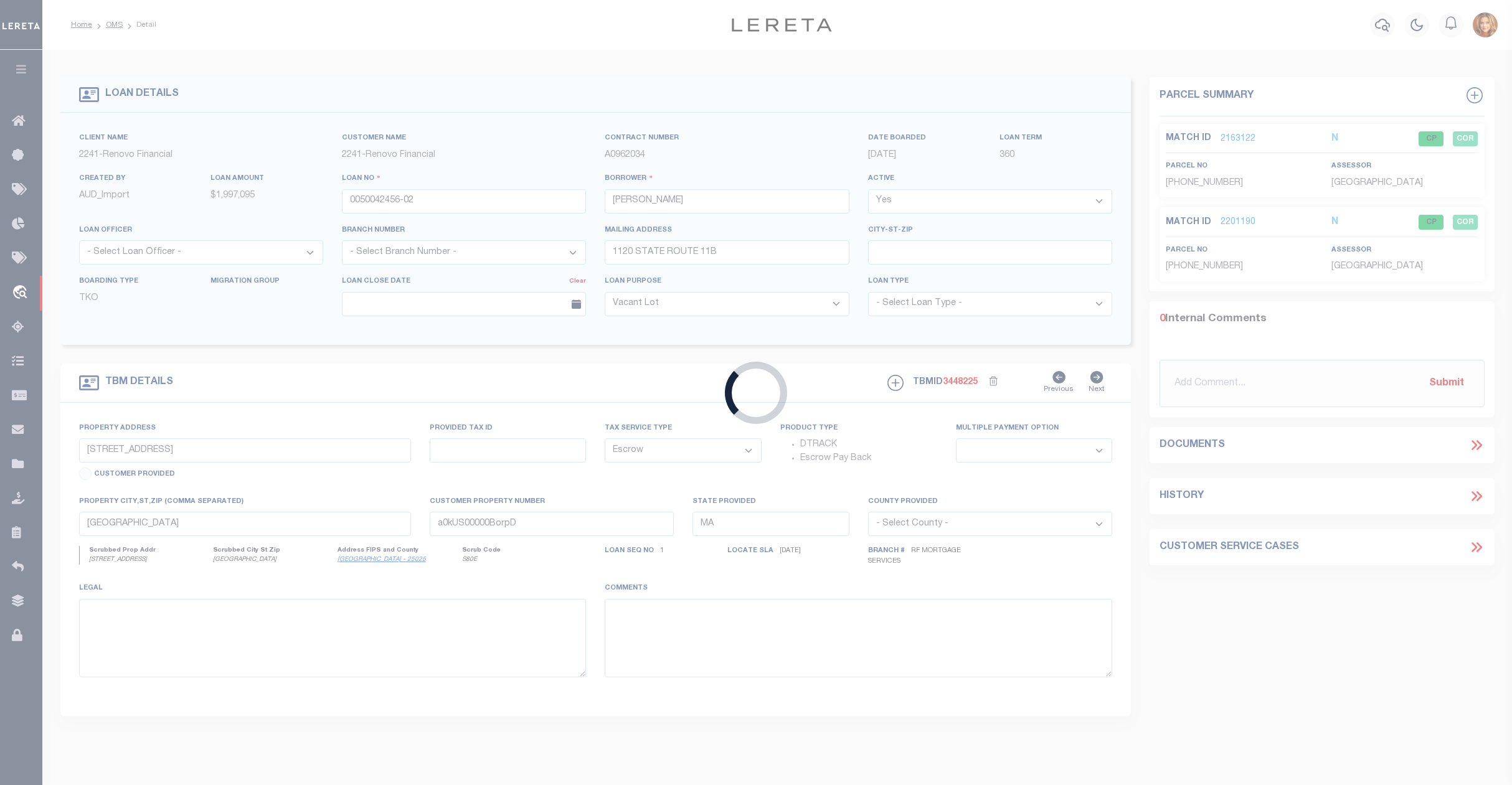
type input "BRUSHTON,NY,12916-511"
select select "10"
select select "NonEscrow"
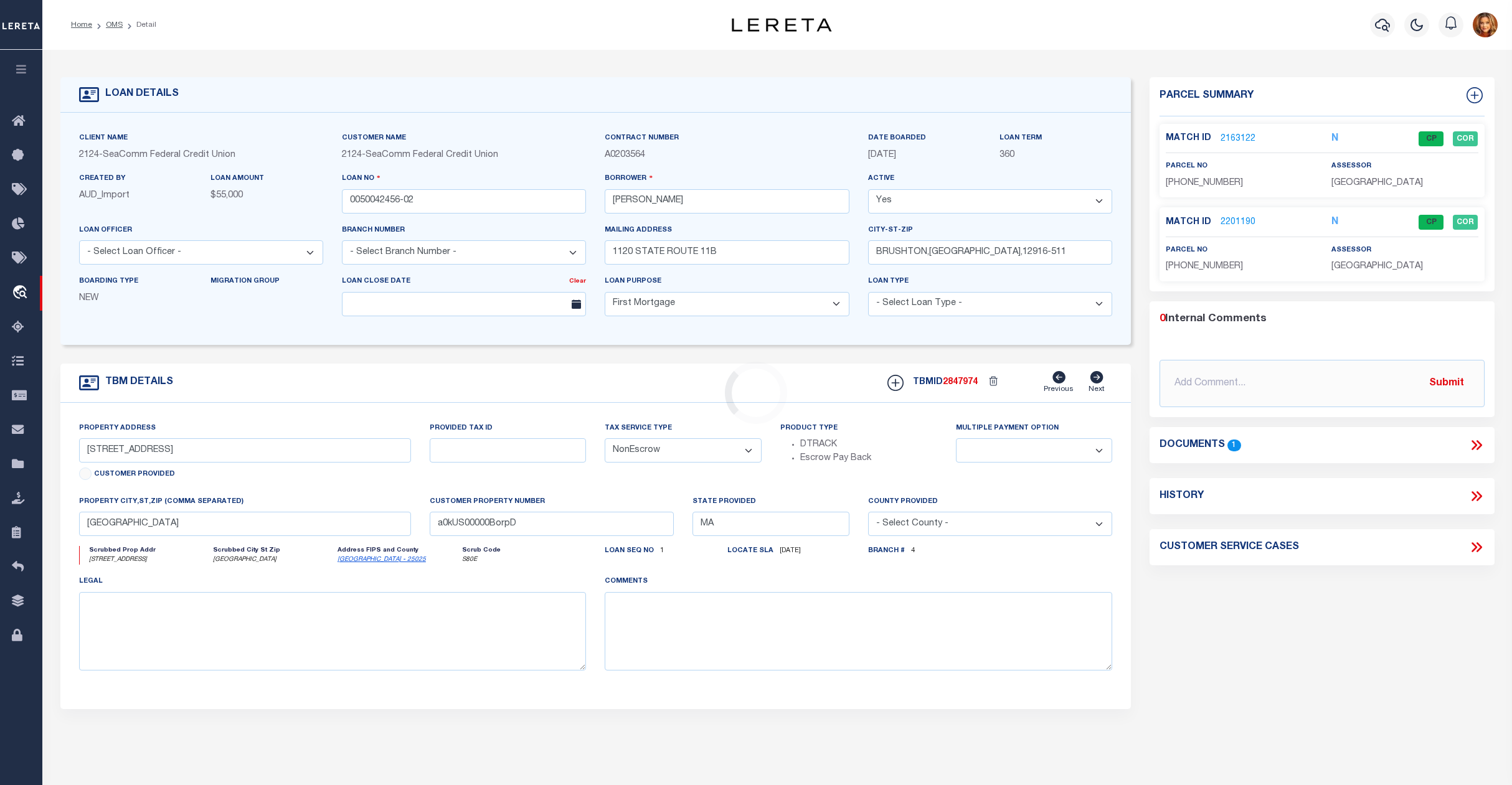
type input "1120 State Route 11b"
type input "149.-4-3.300"
type input "Brushton,NY,12916-5112"
type input "NY"
select select
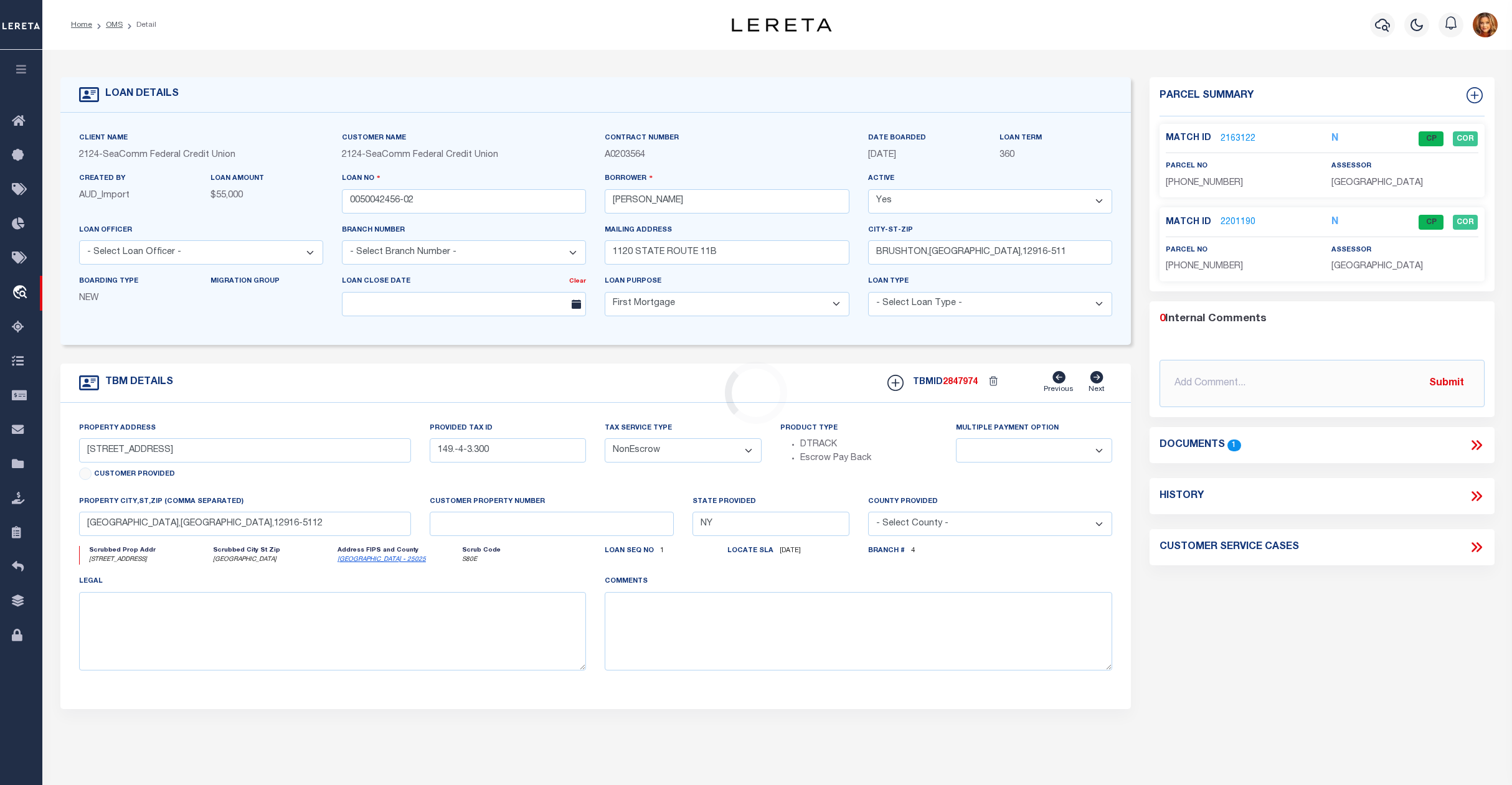
select select "4706"
select select "2360"
select select
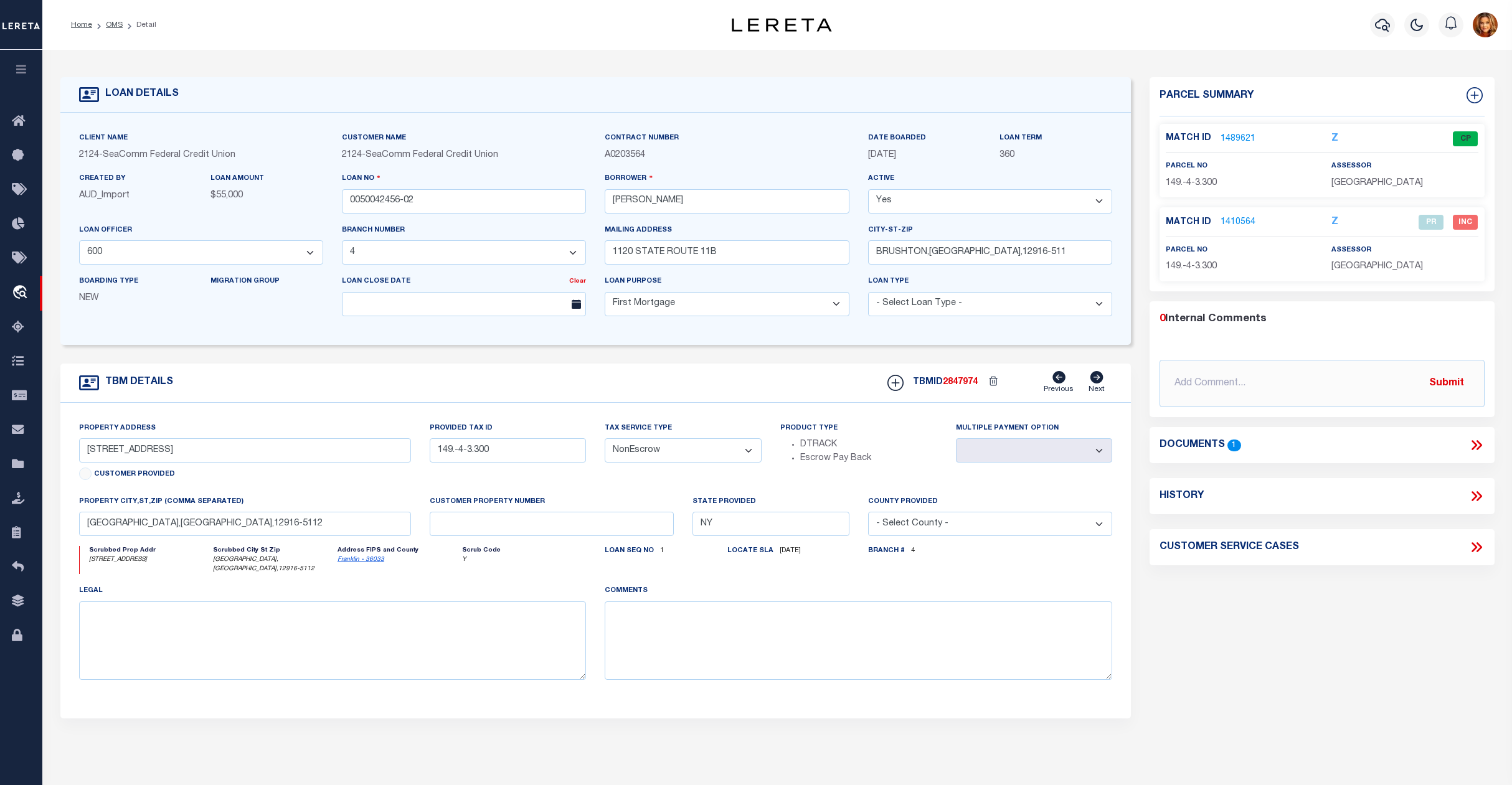
click at [1238, 219] on link "1410564" at bounding box center [1238, 222] width 35 height 13
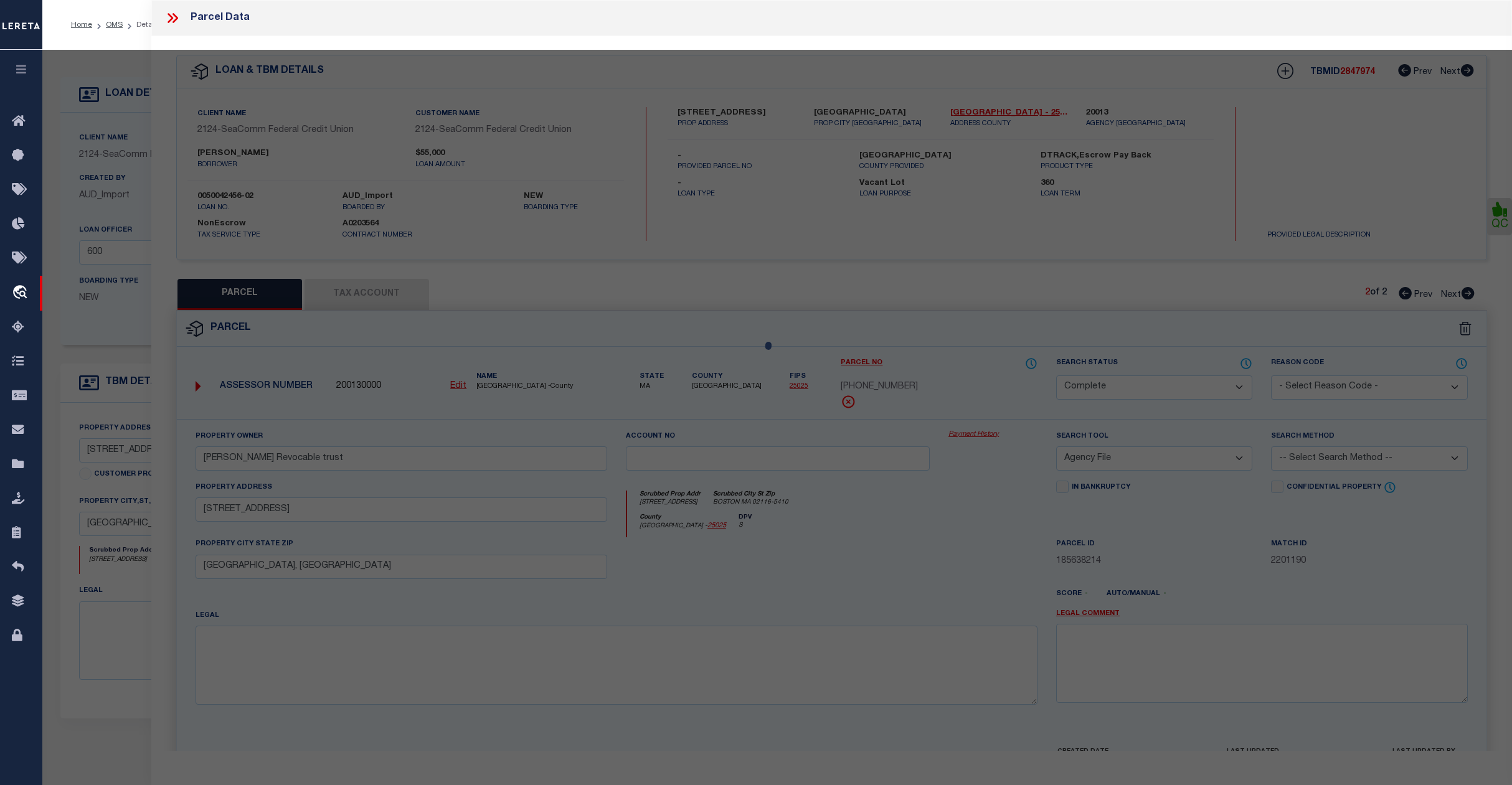
select select "AS"
select select
checkbox input "false"
select select "PR"
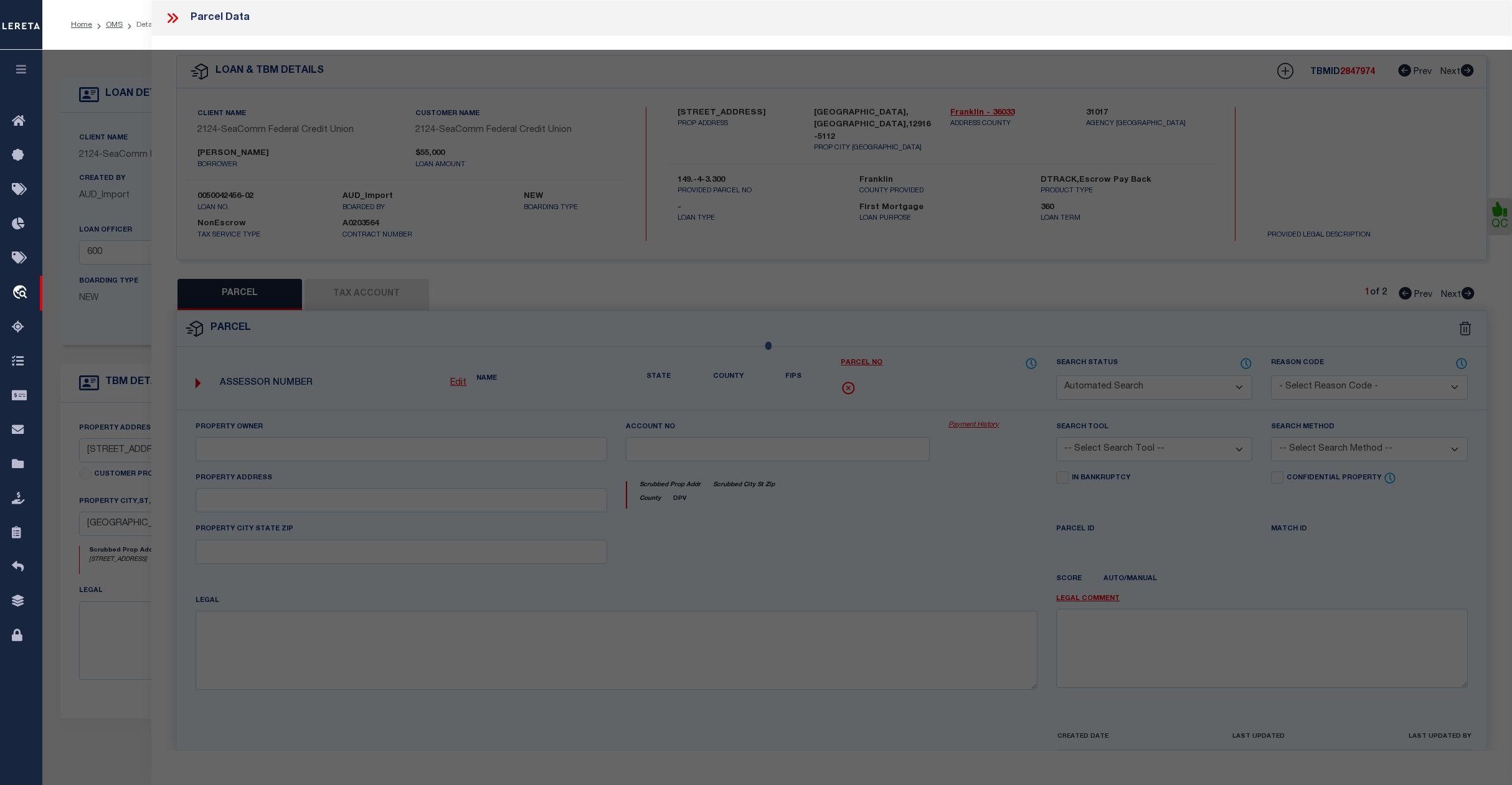
type input "Elizabeth White"
select select
type input "1120 State Route 11B"
type input "BRUSHTON NY 12916"
type textarea "T 7 G 29 Road Follett Follett Follett"
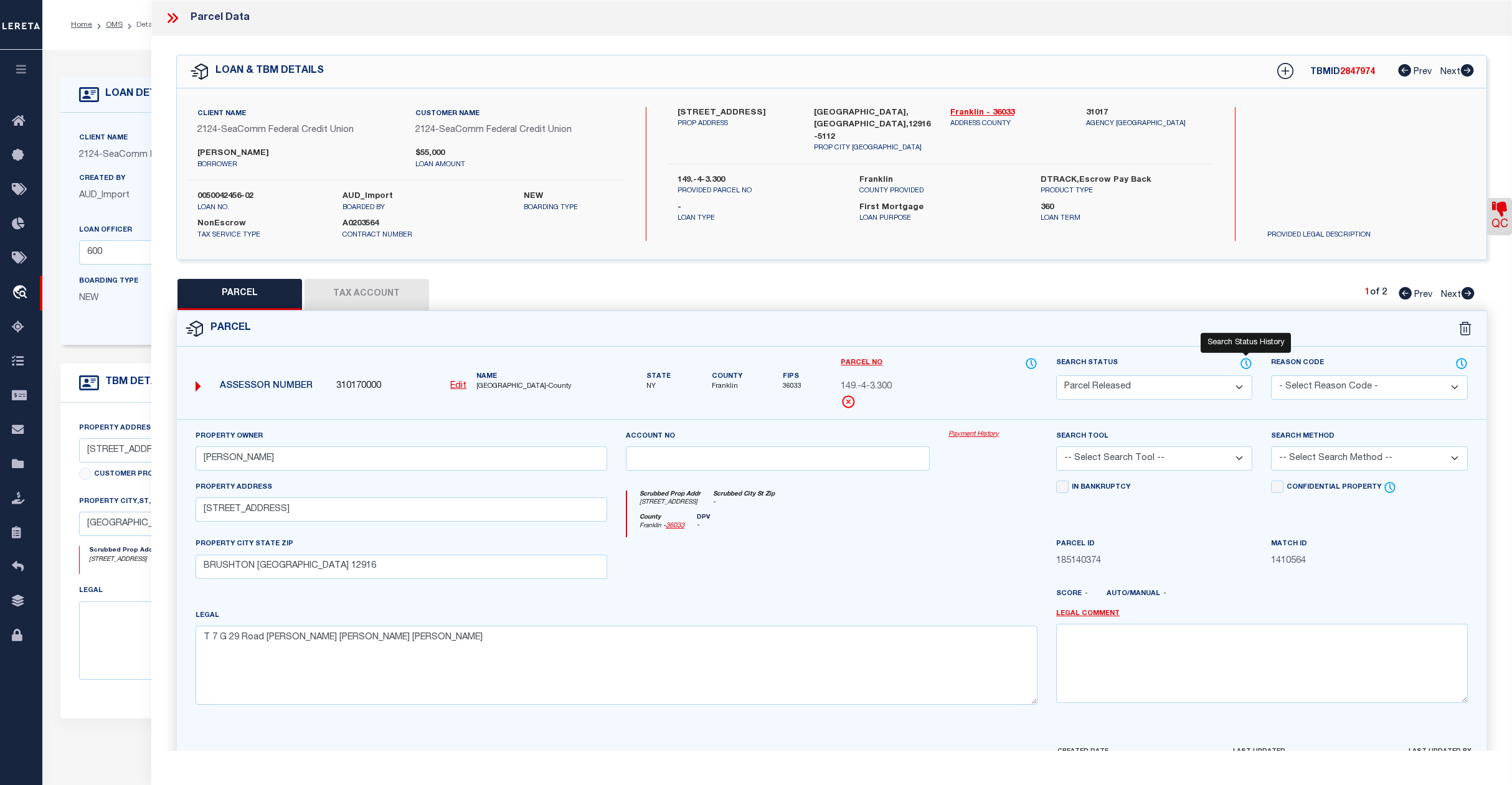
click at [1248, 362] on icon at bounding box center [1245, 364] width 12 height 14
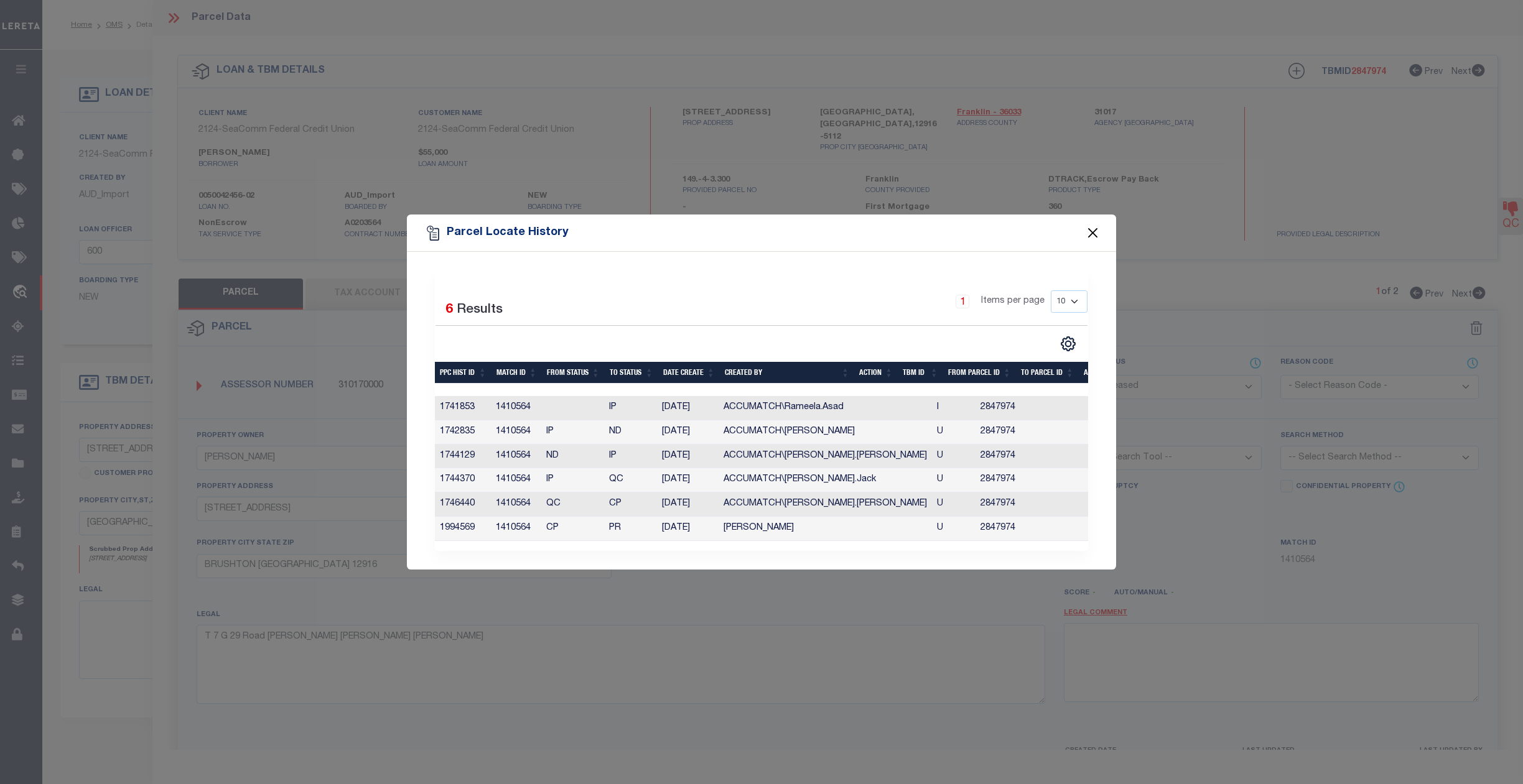
click at [1096, 227] on button "Close" at bounding box center [1092, 233] width 17 height 17
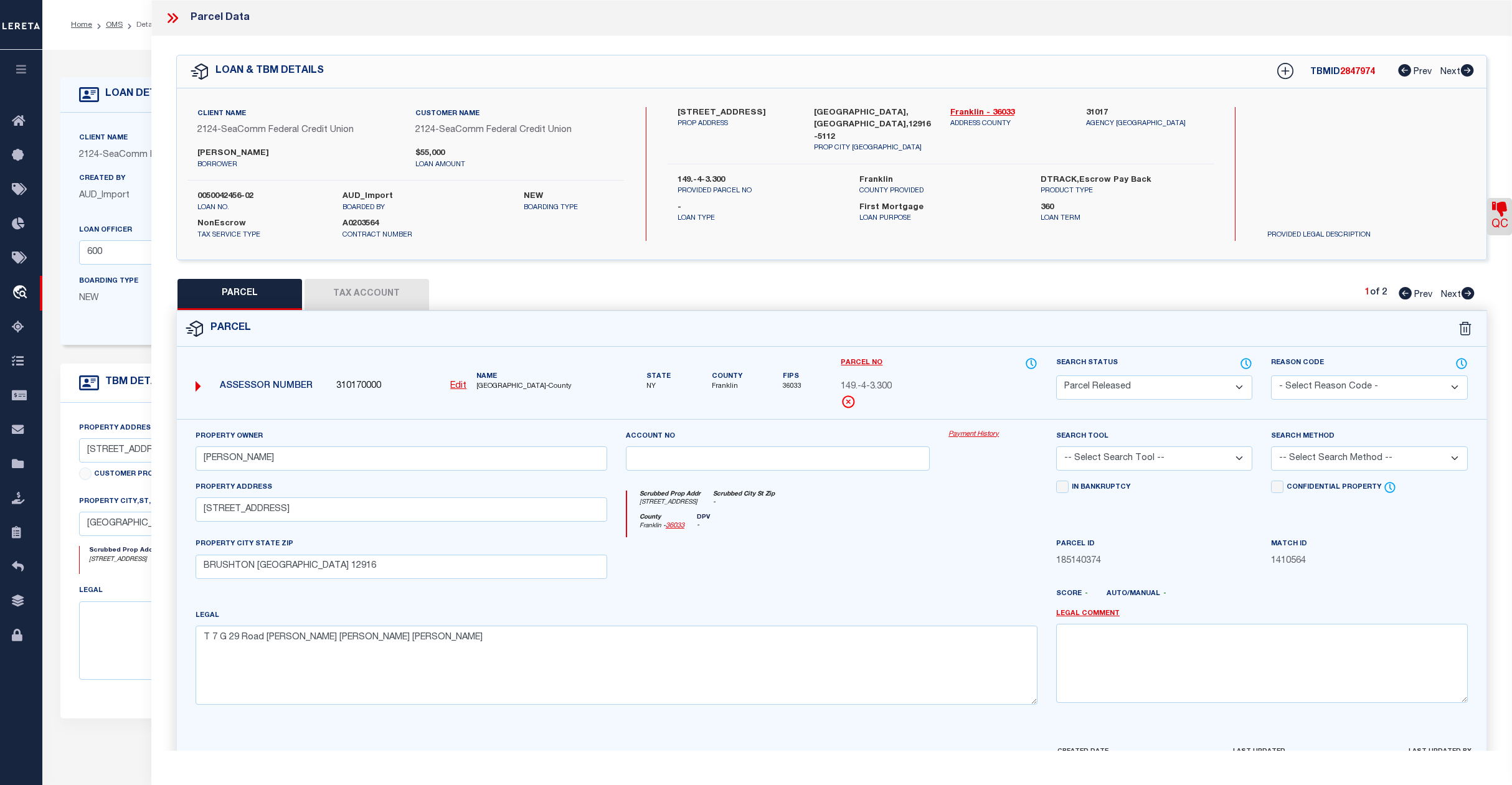
click at [1449, 291] on span "Next" at bounding box center [1451, 295] width 20 height 9
select select "AS"
checkbox input "false"
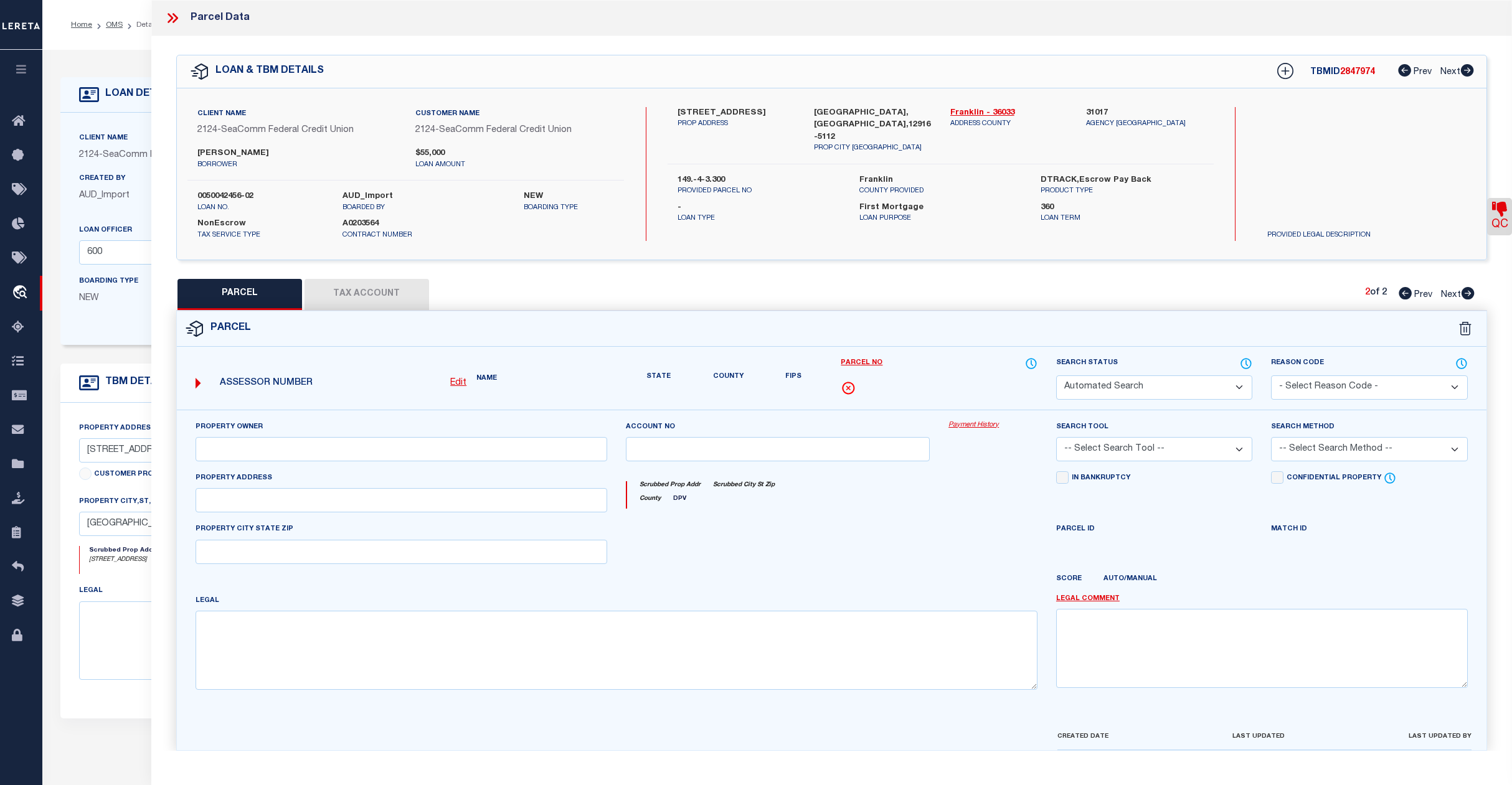
select select "CP"
type input "ELIZABETH J WHITE"
select select
type input "1120 State Route 11B"
checkbox input "false"
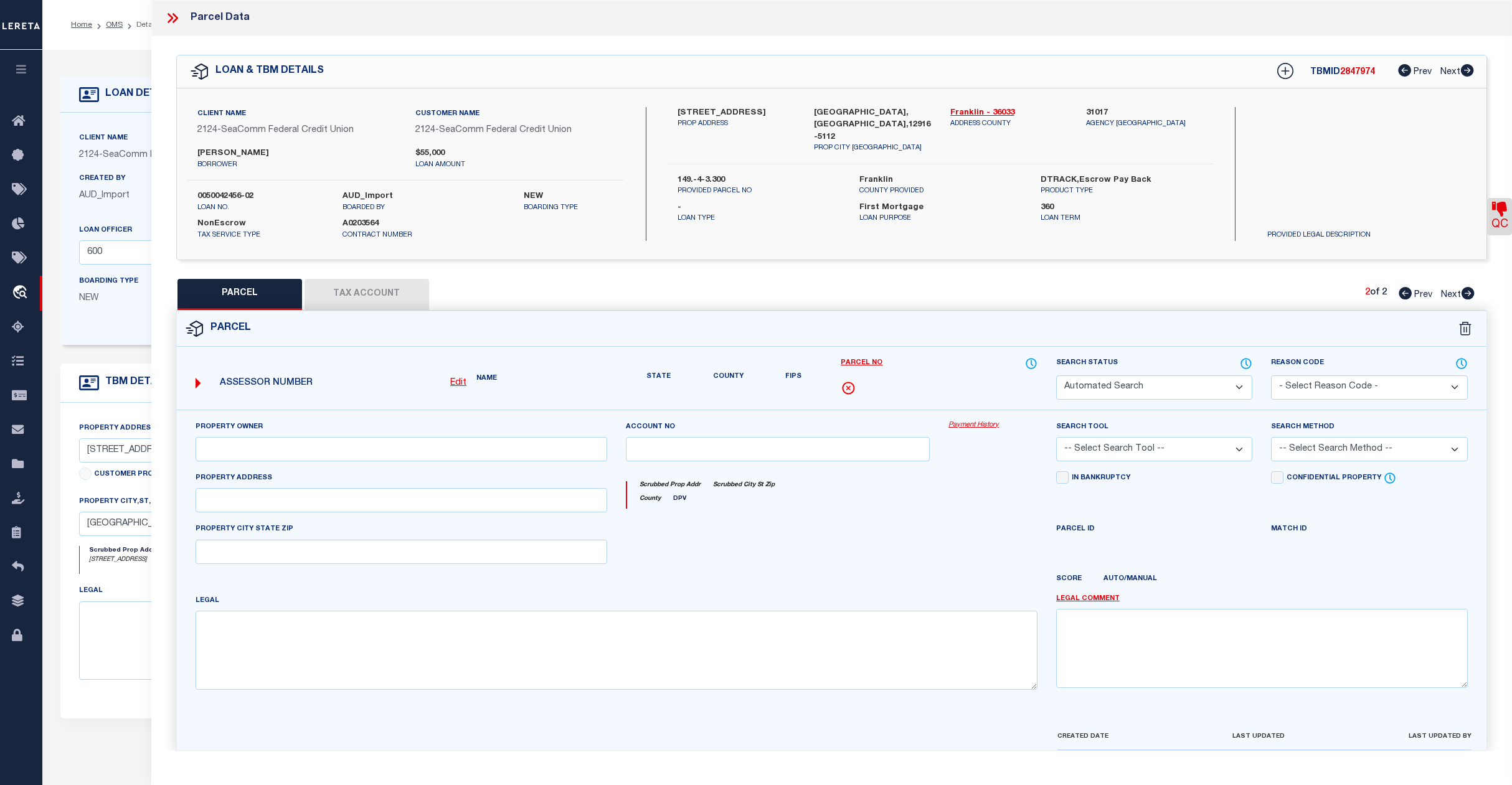
type input "BRUSHTON NY 12916"
type textarea "T 7 G 29 Road Follett Follett Follett Cont. 5.80 acs"
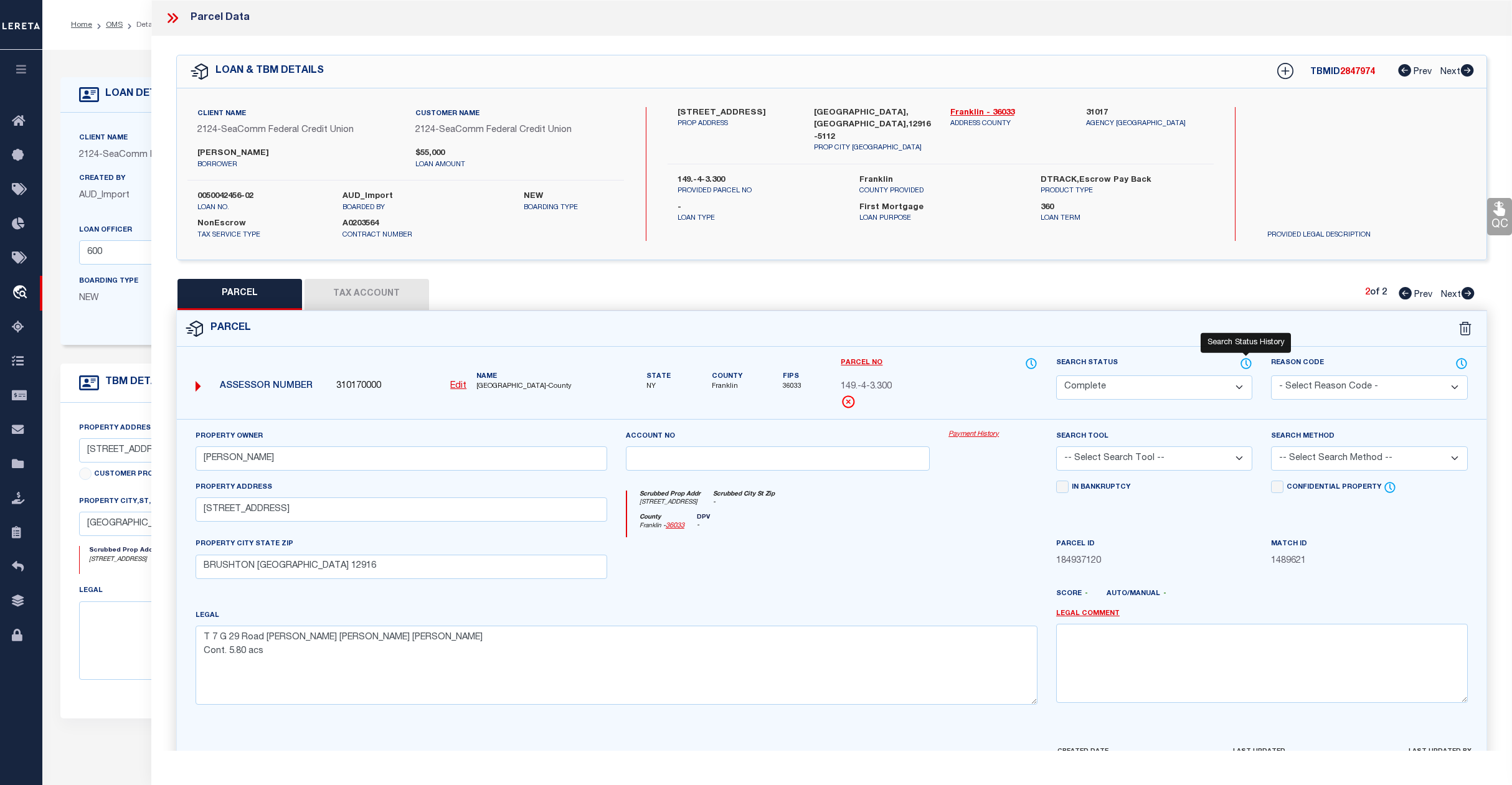
click at [1246, 365] on icon at bounding box center [1246, 363] width 1 height 5
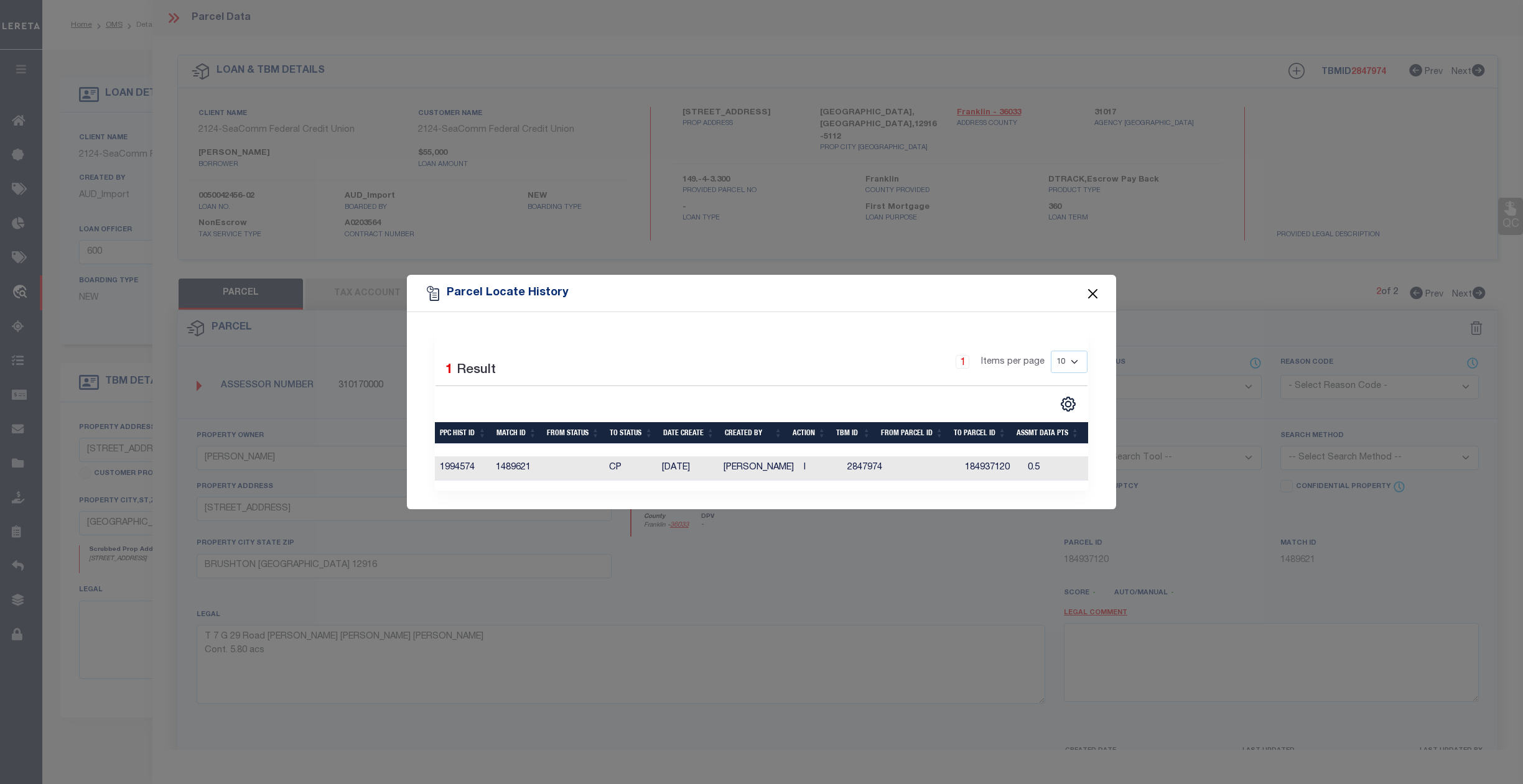
click at [1095, 285] on button "Close" at bounding box center [1092, 293] width 17 height 17
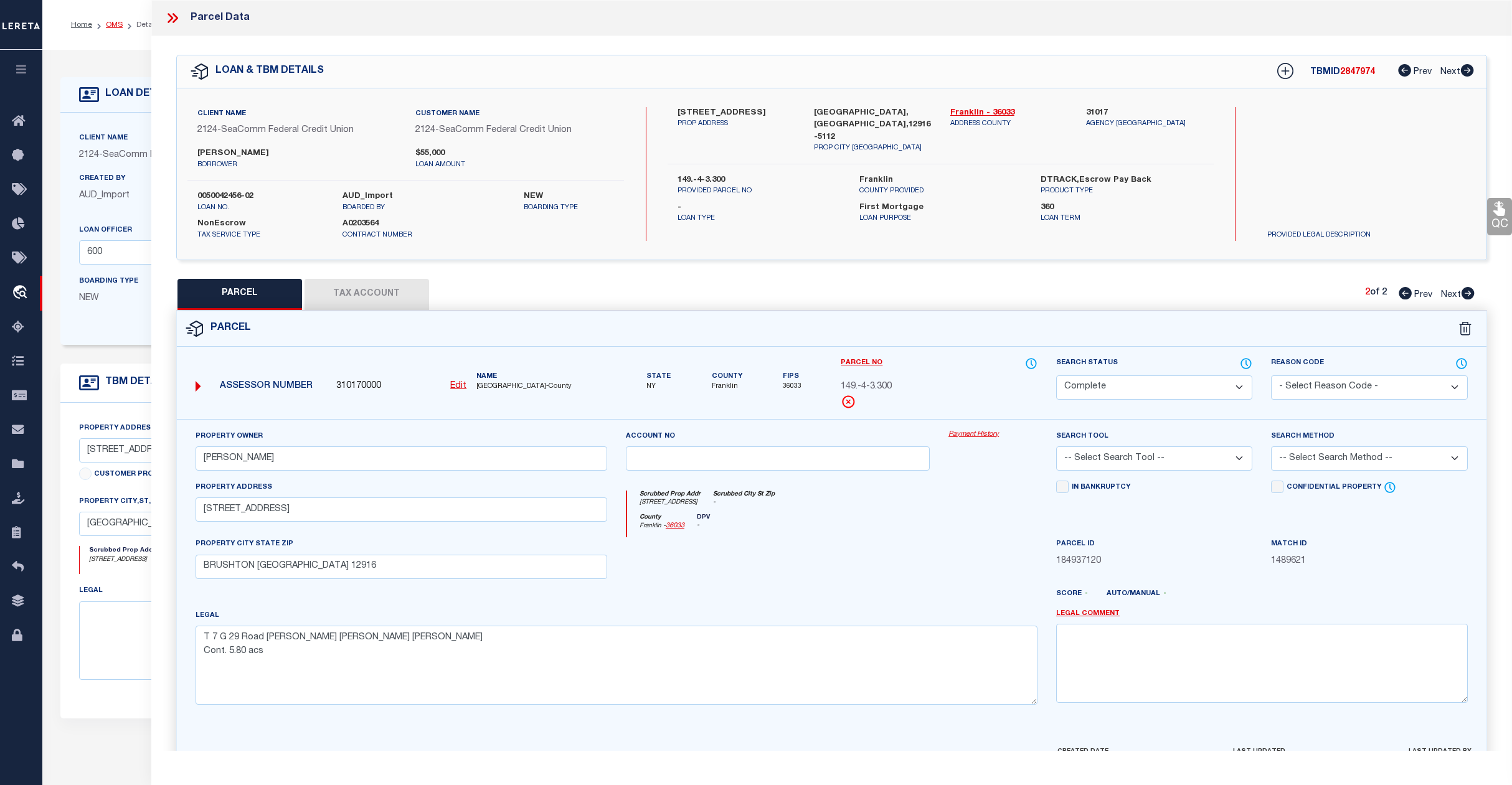
click at [112, 23] on link "OMS" at bounding box center [114, 24] width 17 height 8
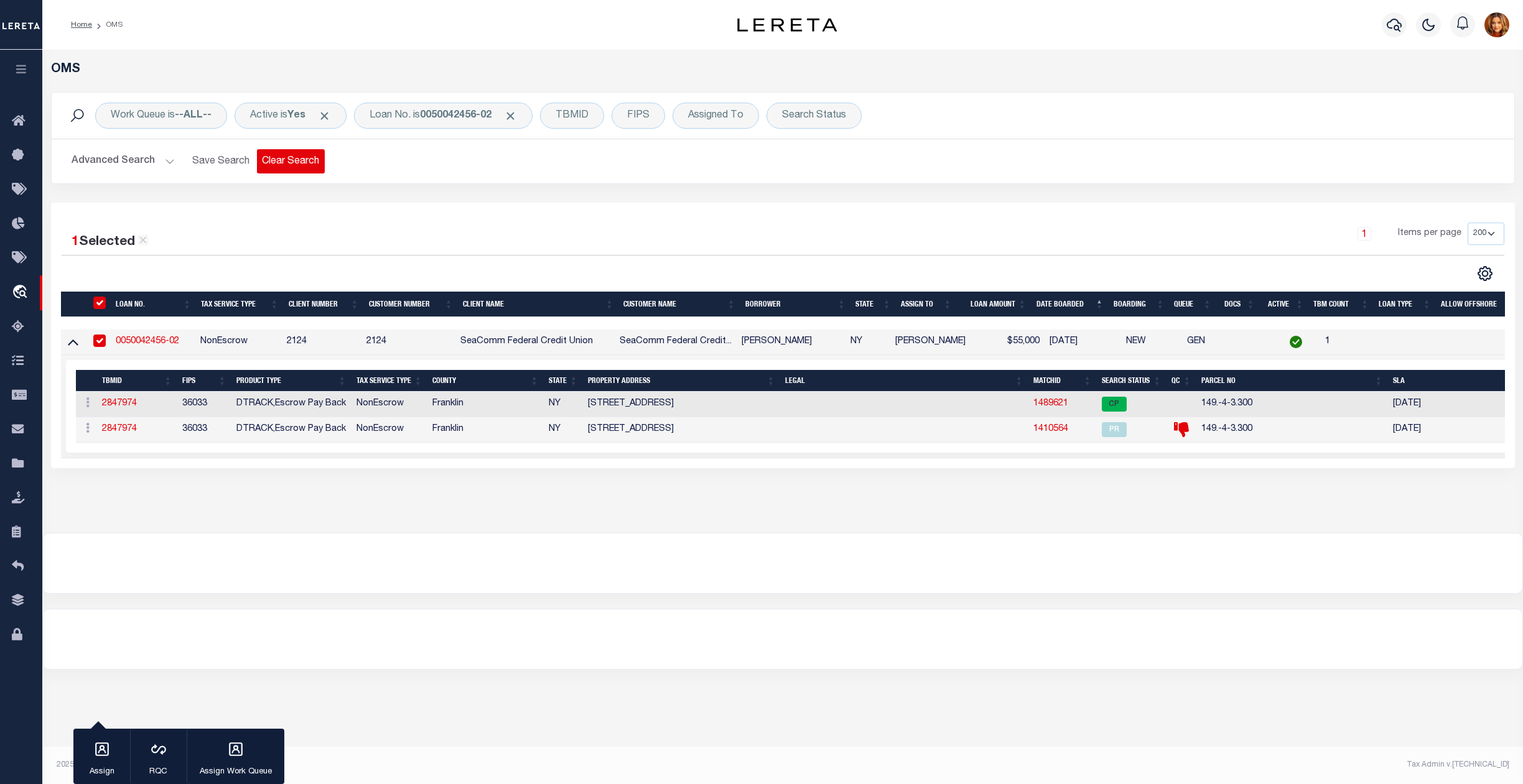
click at [263, 164] on button "Clear Search" at bounding box center [291, 162] width 68 height 24
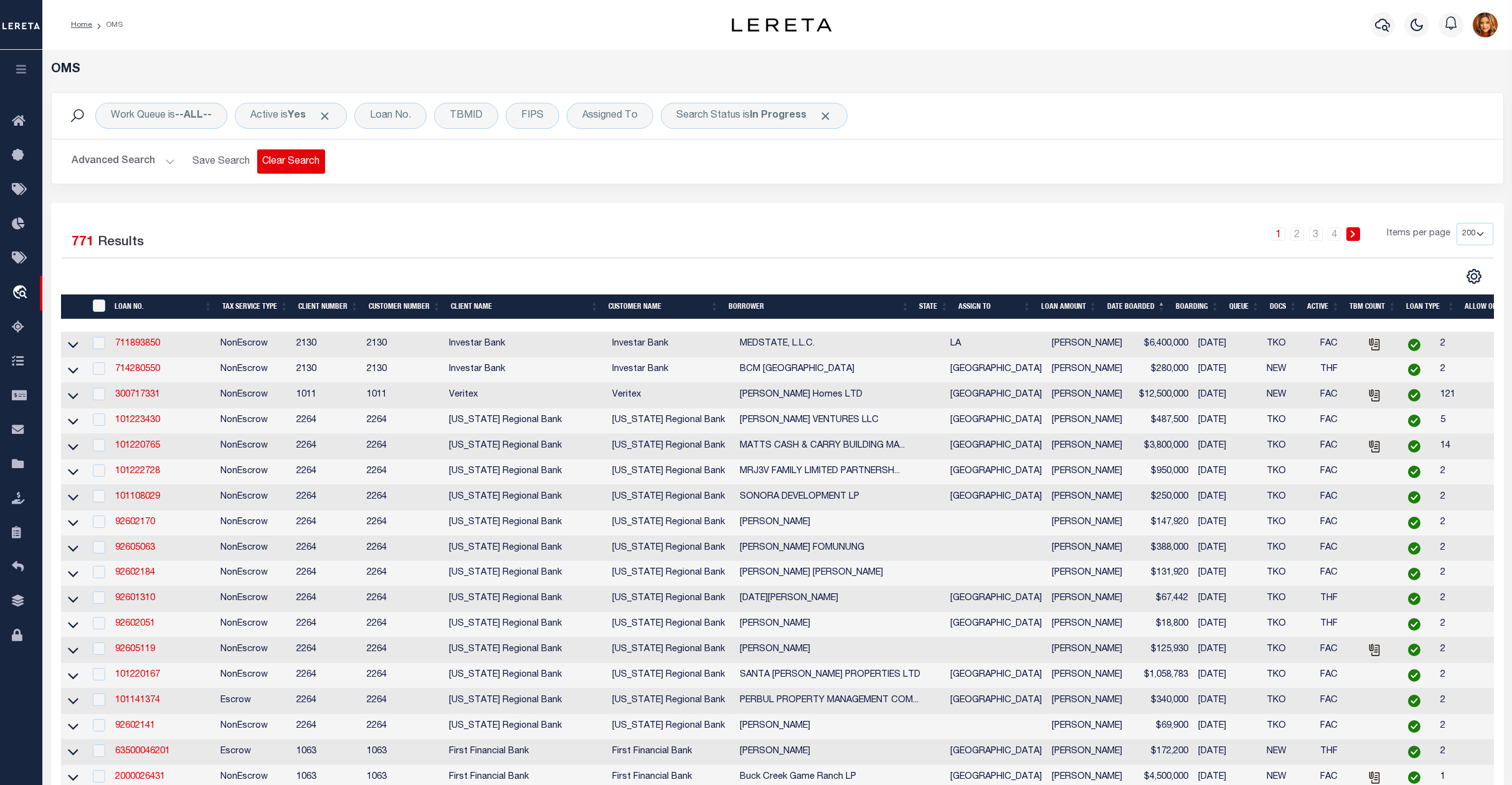
click at [290, 165] on button "Clear Search" at bounding box center [291, 162] width 68 height 24
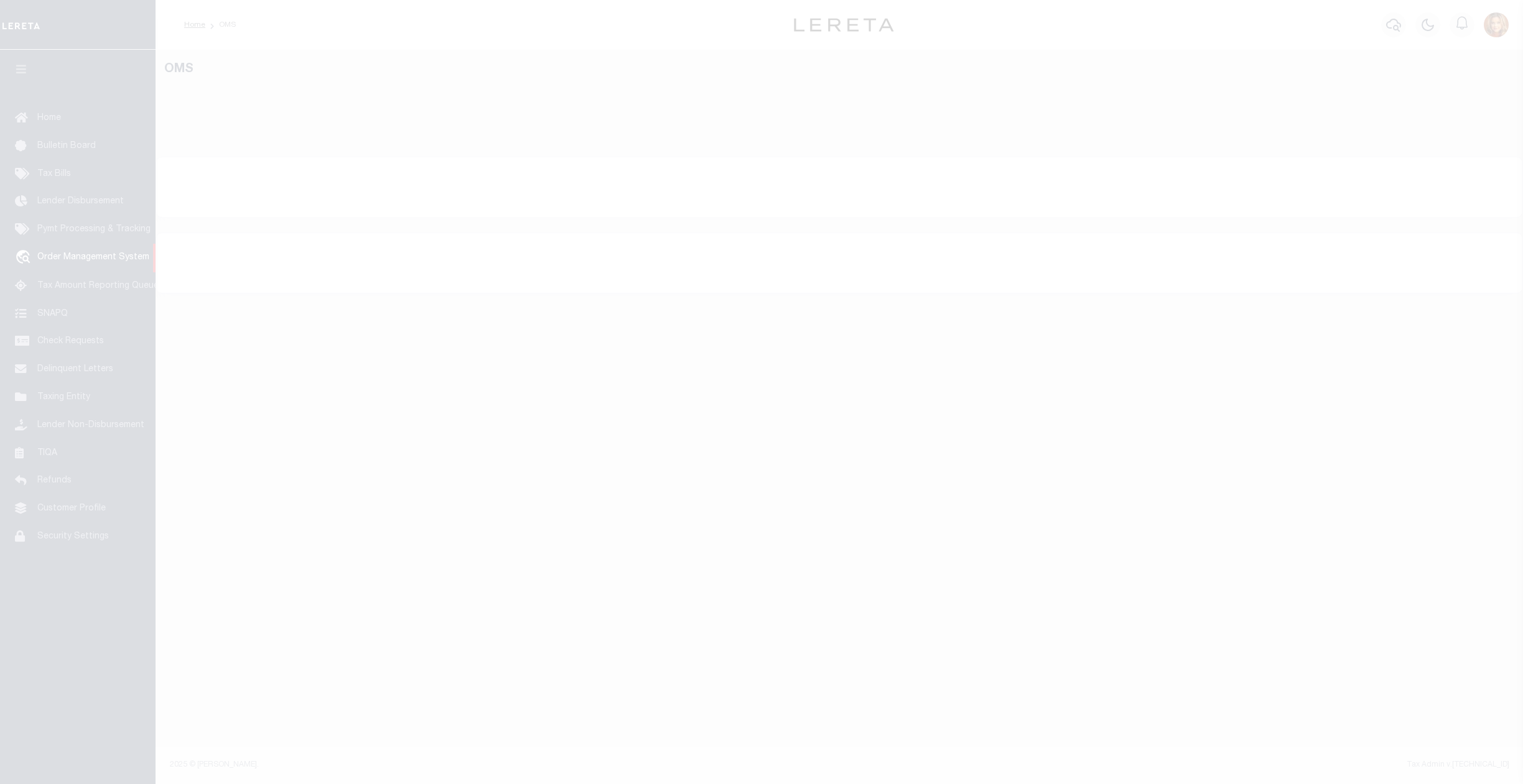
select select "200"
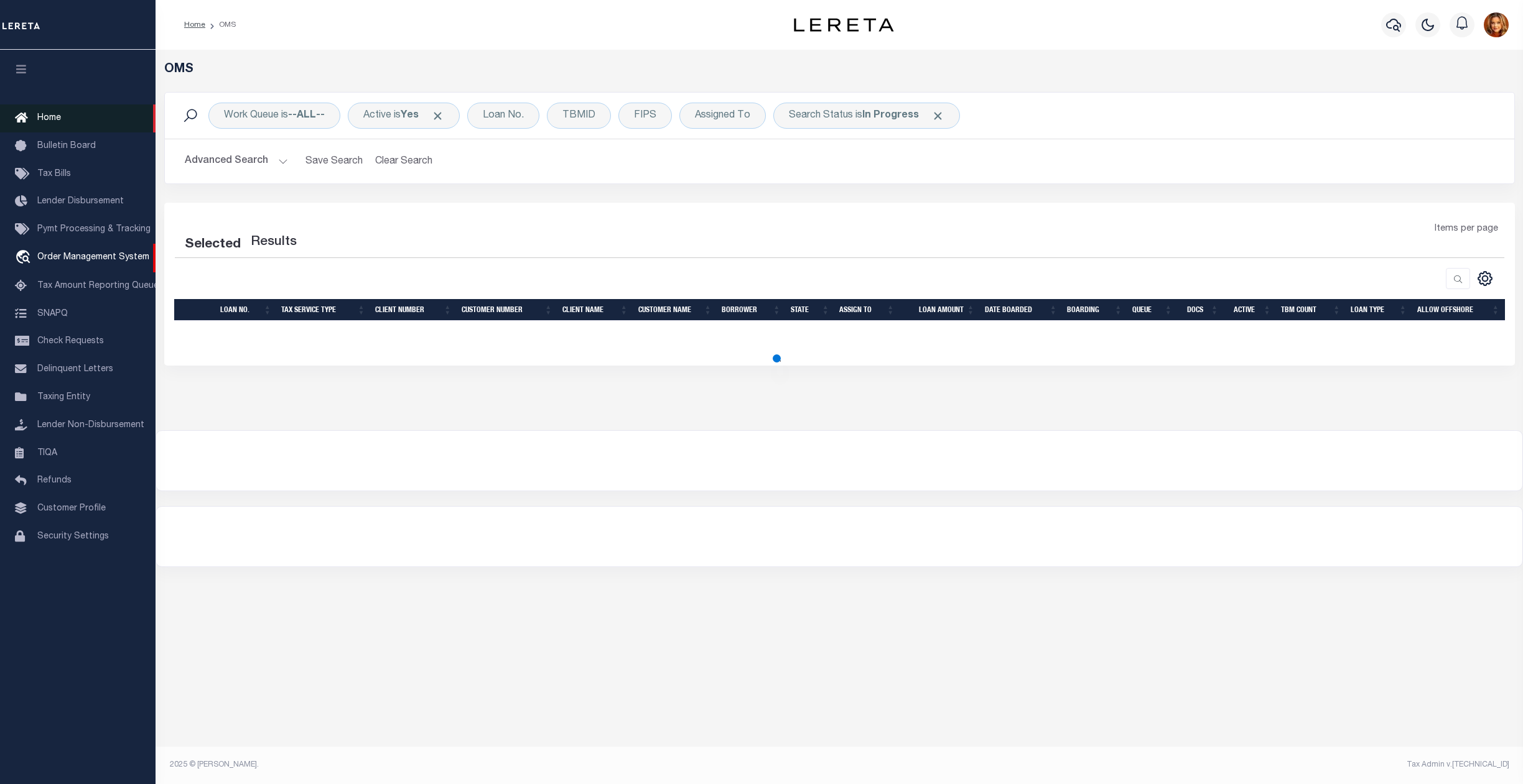
click at [48, 117] on span "Home" at bounding box center [49, 118] width 24 height 9
select select "200"
